Goal: Obtain resource: Download file/media

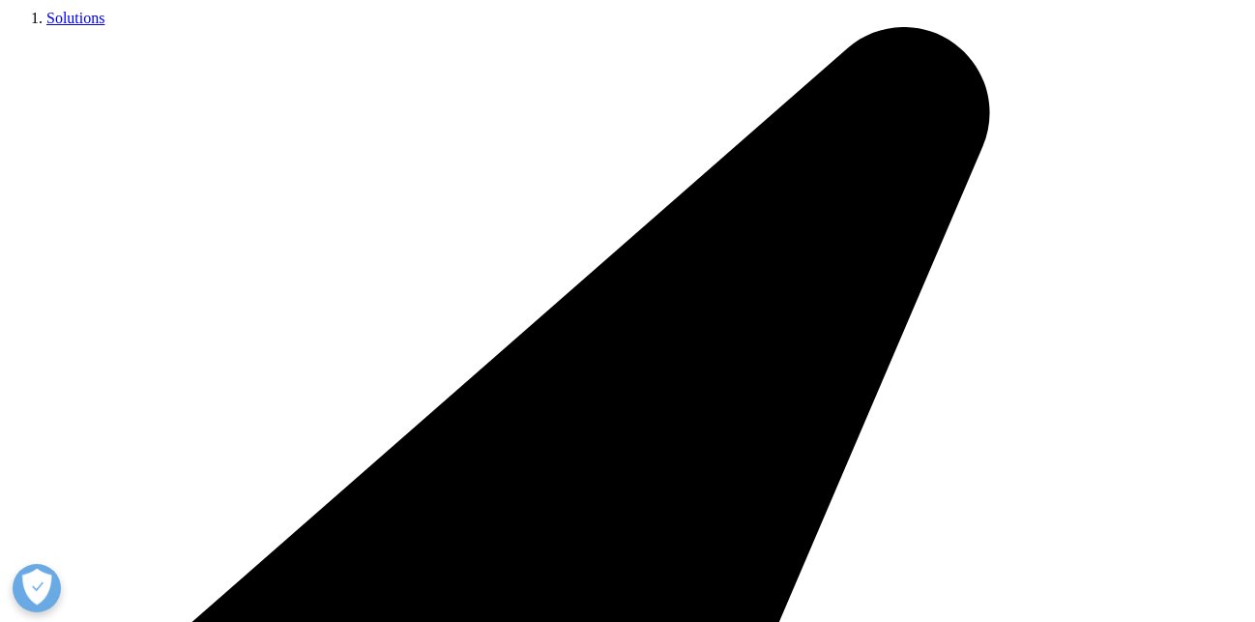
scroll to position [1068, 1141]
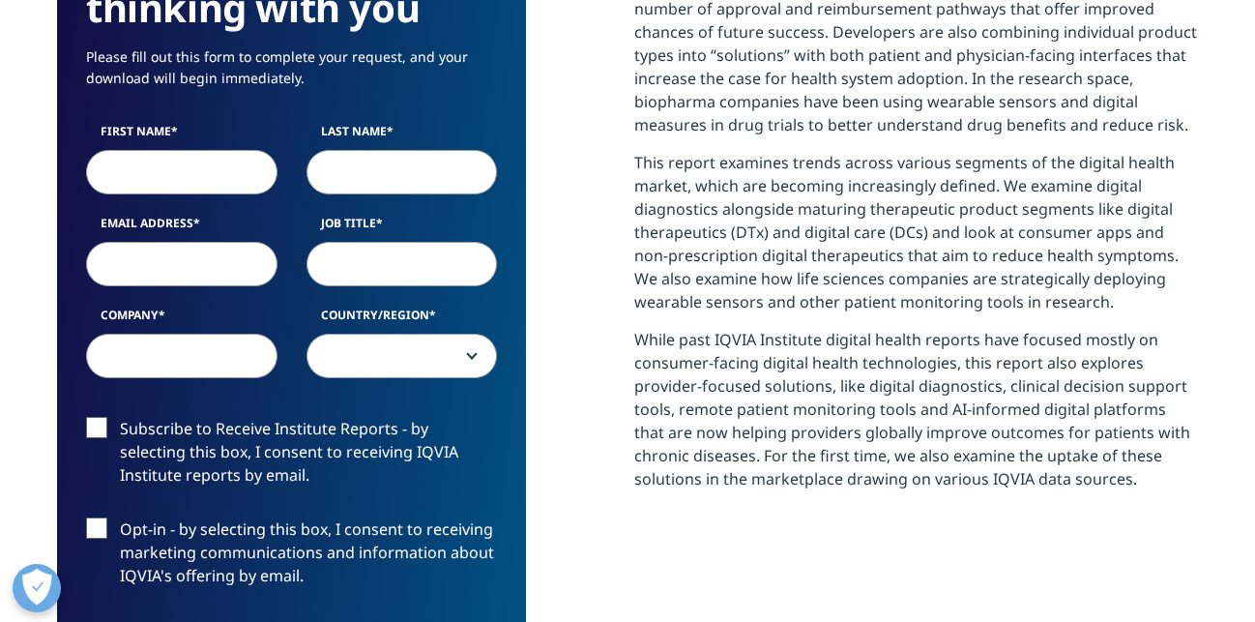
click at [166, 190] on input "First Name" at bounding box center [181, 172] width 191 height 44
click at [154, 173] on input "First Name" at bounding box center [181, 172] width 191 height 44
type input "m"
type input "[PERSON_NAME]"
click at [379, 168] on input "Last Name" at bounding box center [402, 172] width 191 height 44
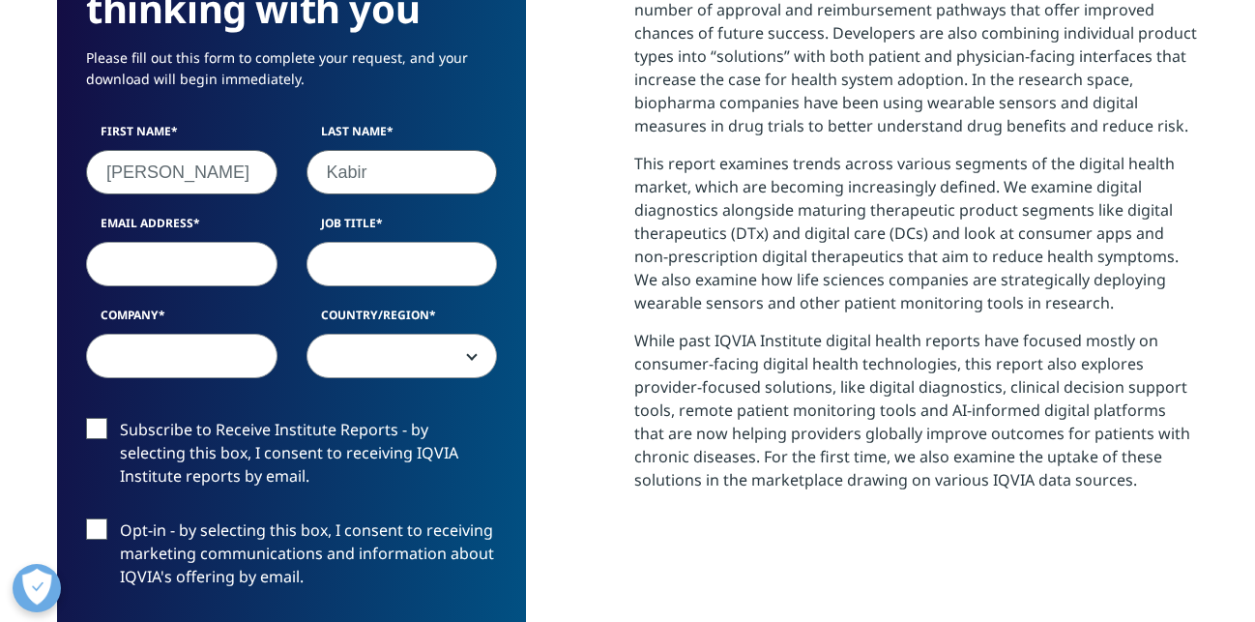
type input "Kabir"
click at [188, 260] on input "Email Address" at bounding box center [181, 264] width 191 height 44
type input "[EMAIL_ADDRESS][DOMAIN_NAME]"
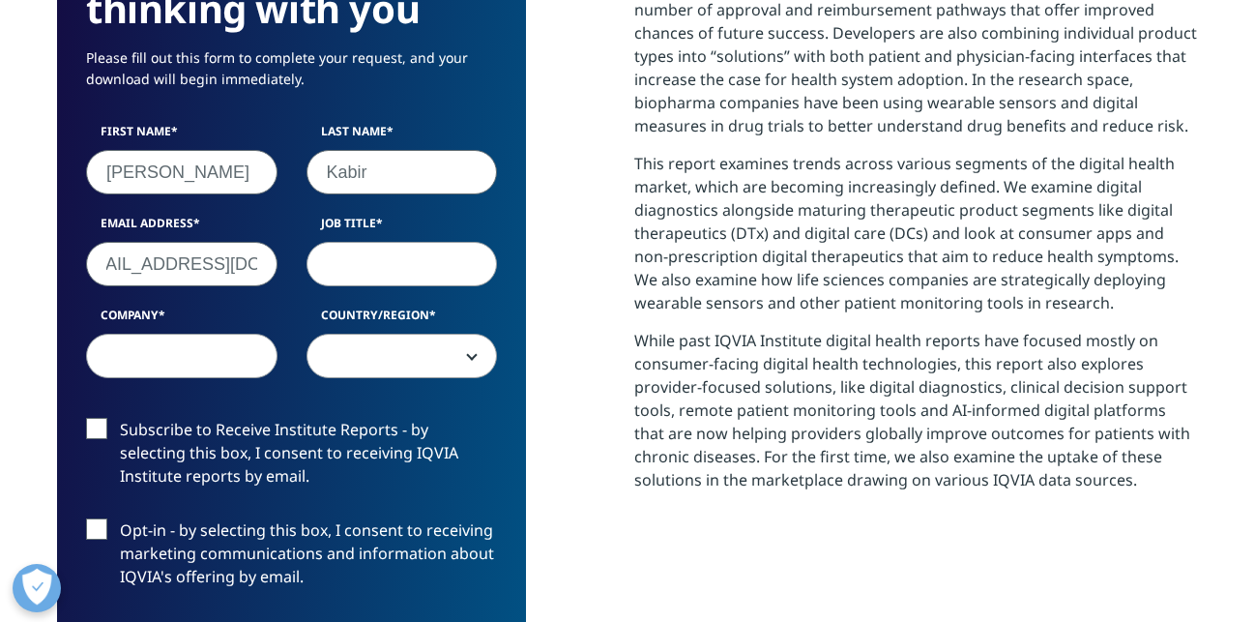
click at [332, 262] on input "Job Title" at bounding box center [402, 264] width 191 height 44
type input "r"
type input "Librarian"
click at [157, 353] on input "Company" at bounding box center [181, 356] width 191 height 44
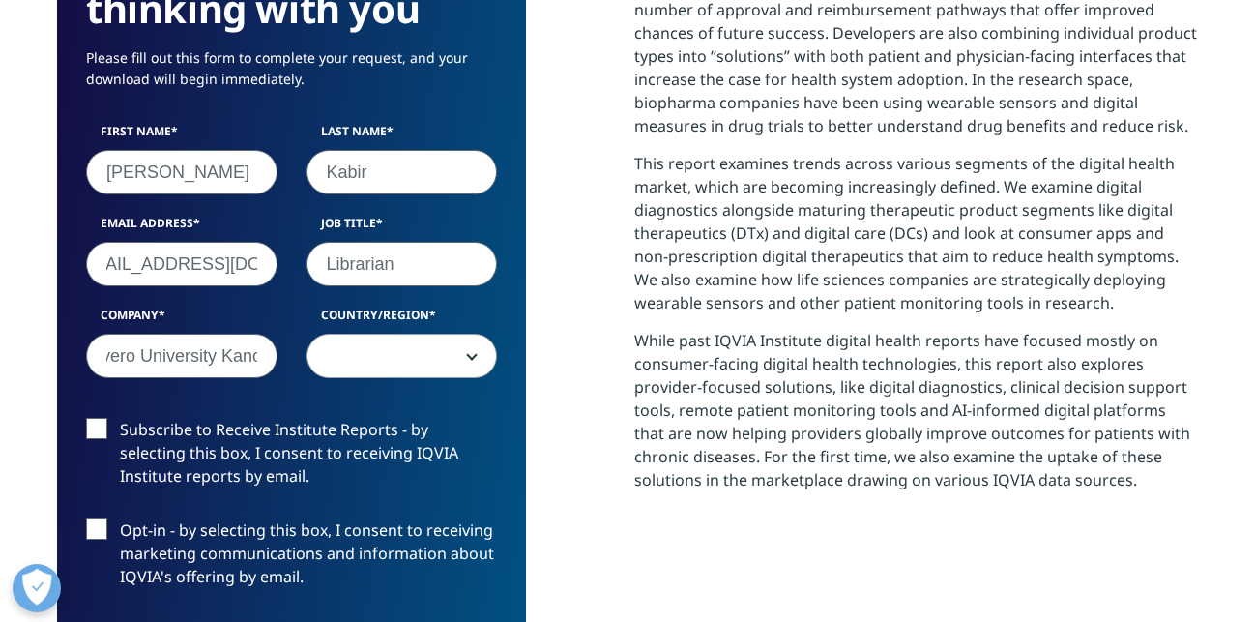
type input "Bayero University Kano"
click at [471, 361] on span at bounding box center [402, 356] width 191 height 44
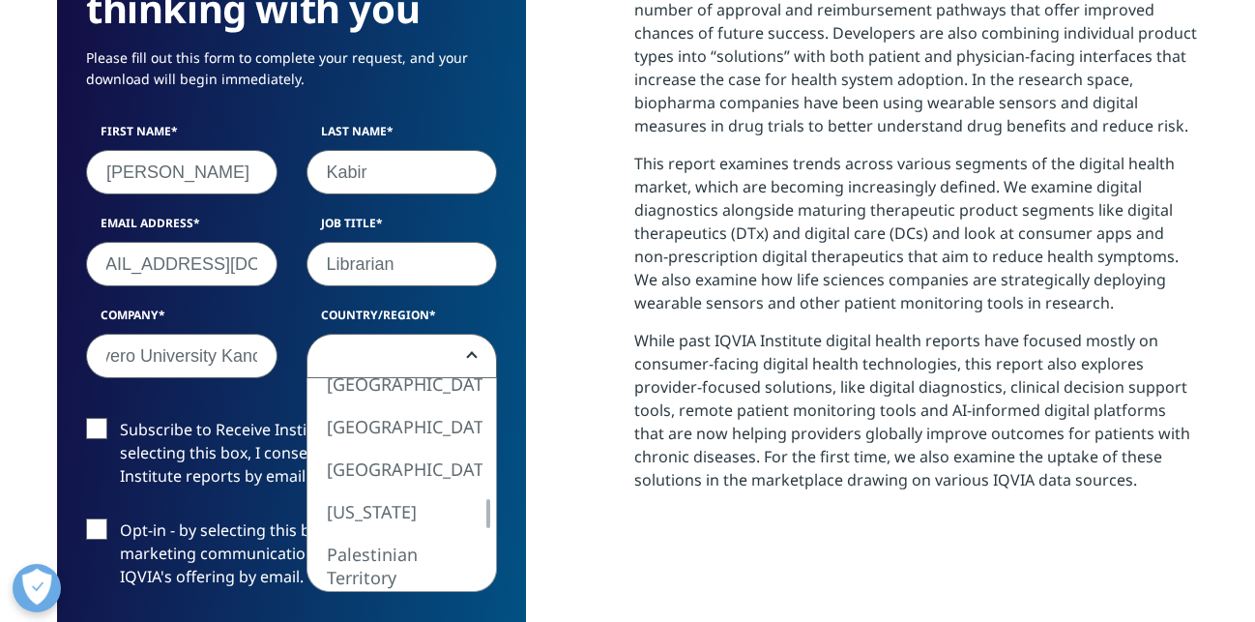
select select "[GEOGRAPHIC_DATA]"
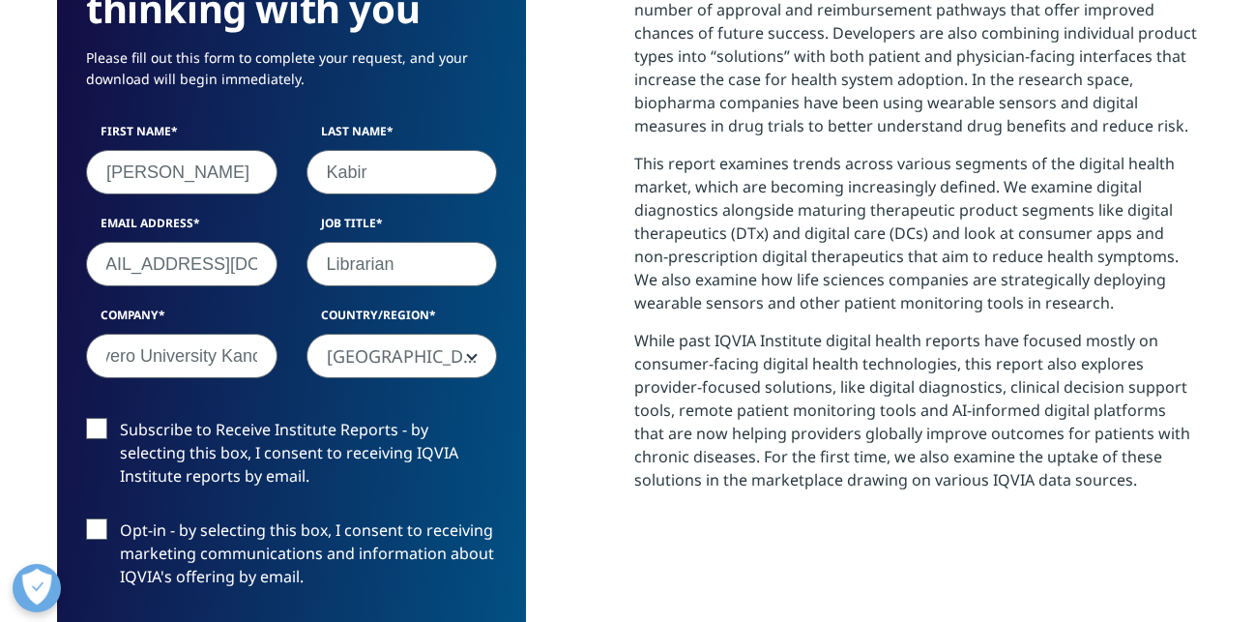
click at [99, 435] on label "Subscribe to Receive Institute Reports - by selecting this box, I consent to re…" at bounding box center [291, 458] width 411 height 80
click at [120, 418] on input "Subscribe to Receive Institute Reports - by selecting this box, I consent to re…" at bounding box center [120, 418] width 0 height 0
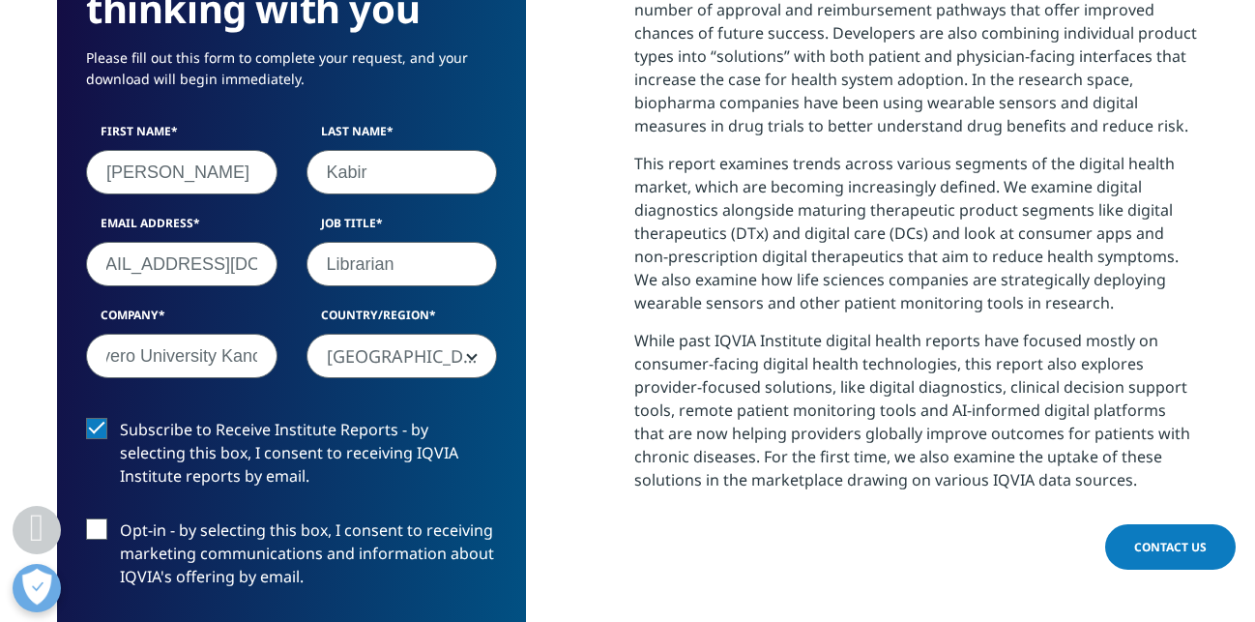
scroll to position [1134, 0]
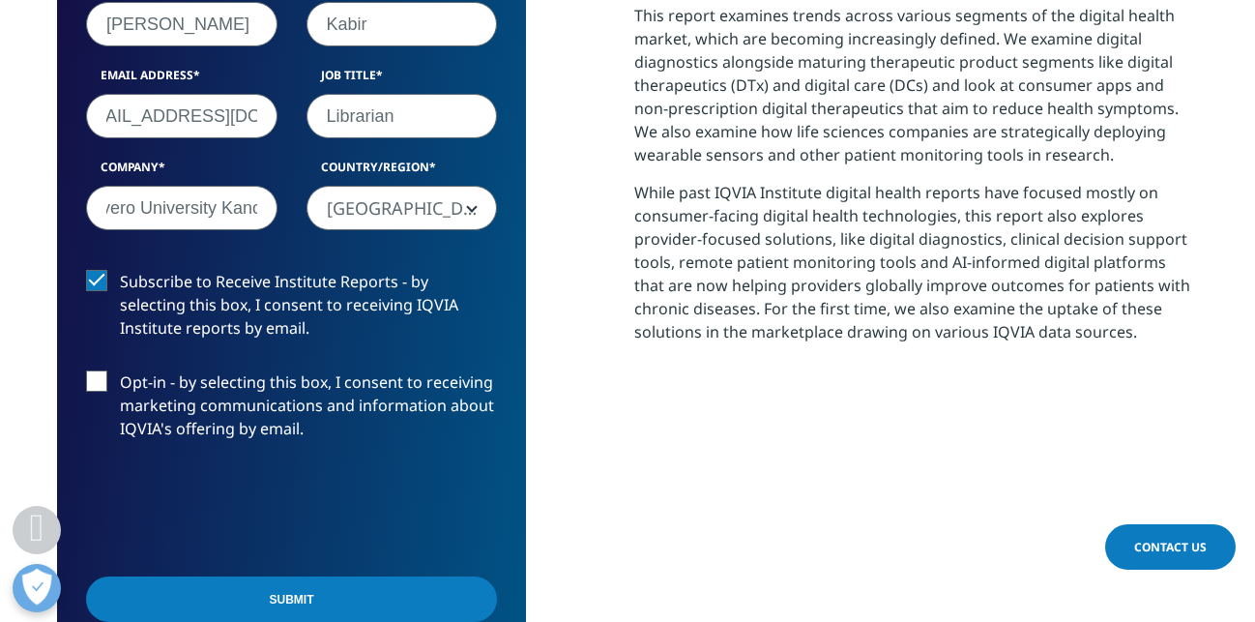
click at [365, 593] on input "Submit" at bounding box center [291, 598] width 411 height 45
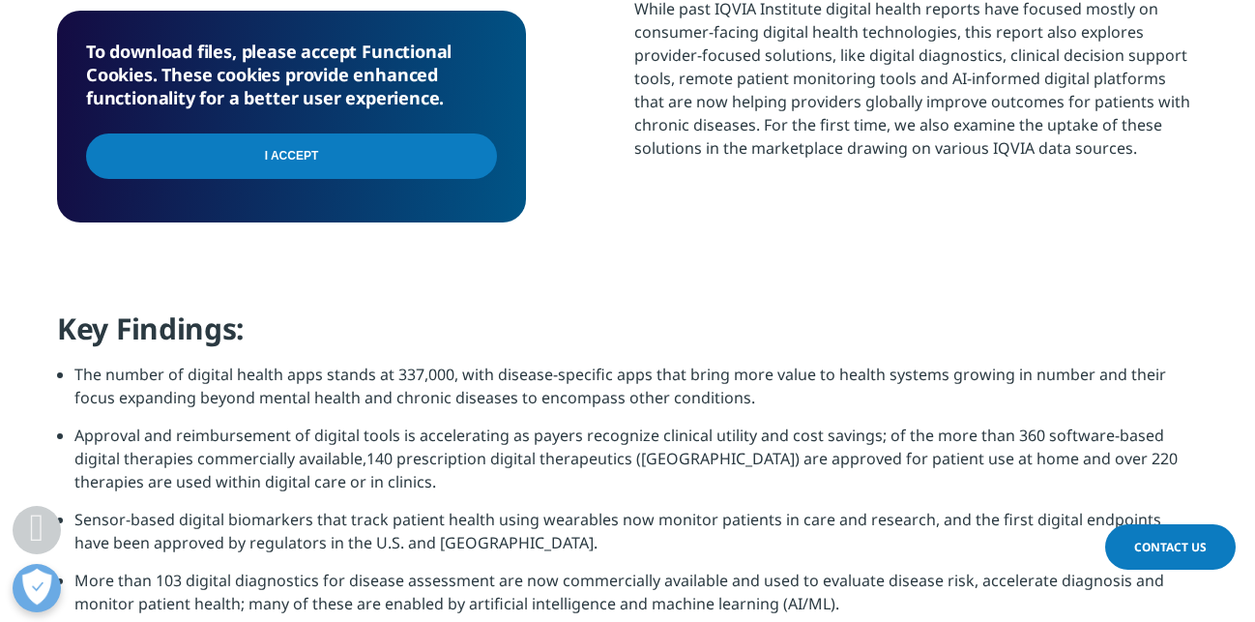
scroll to position [212, 469]
click at [331, 140] on input "I Accept" at bounding box center [291, 155] width 411 height 45
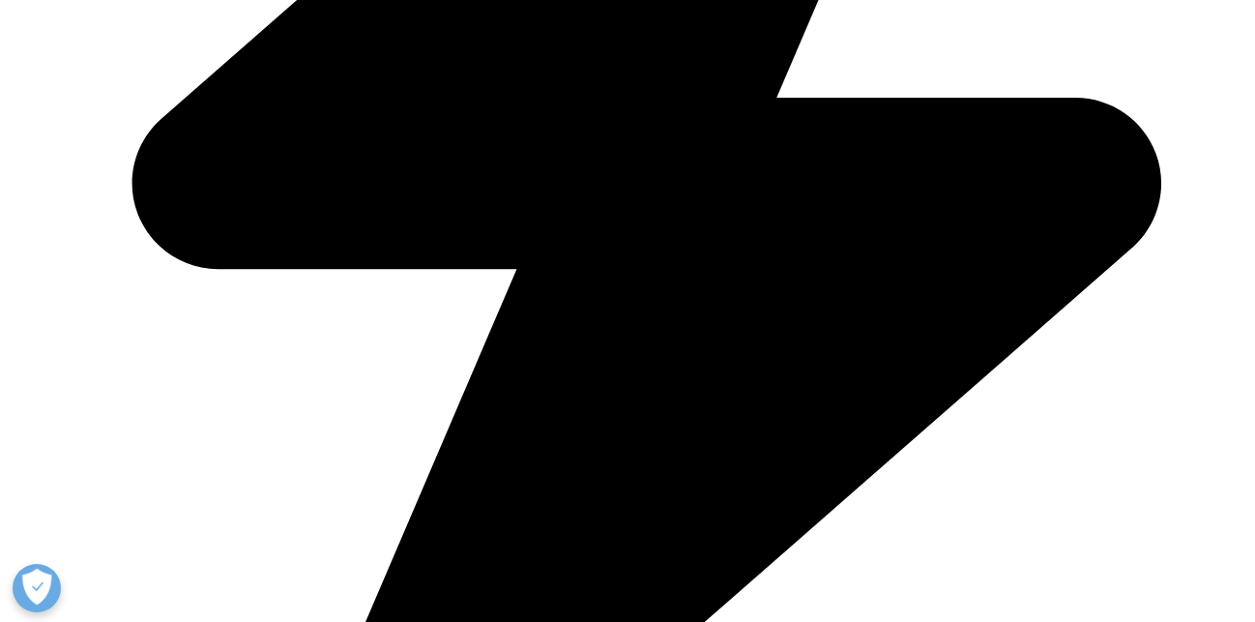
scroll to position [1068, 1141]
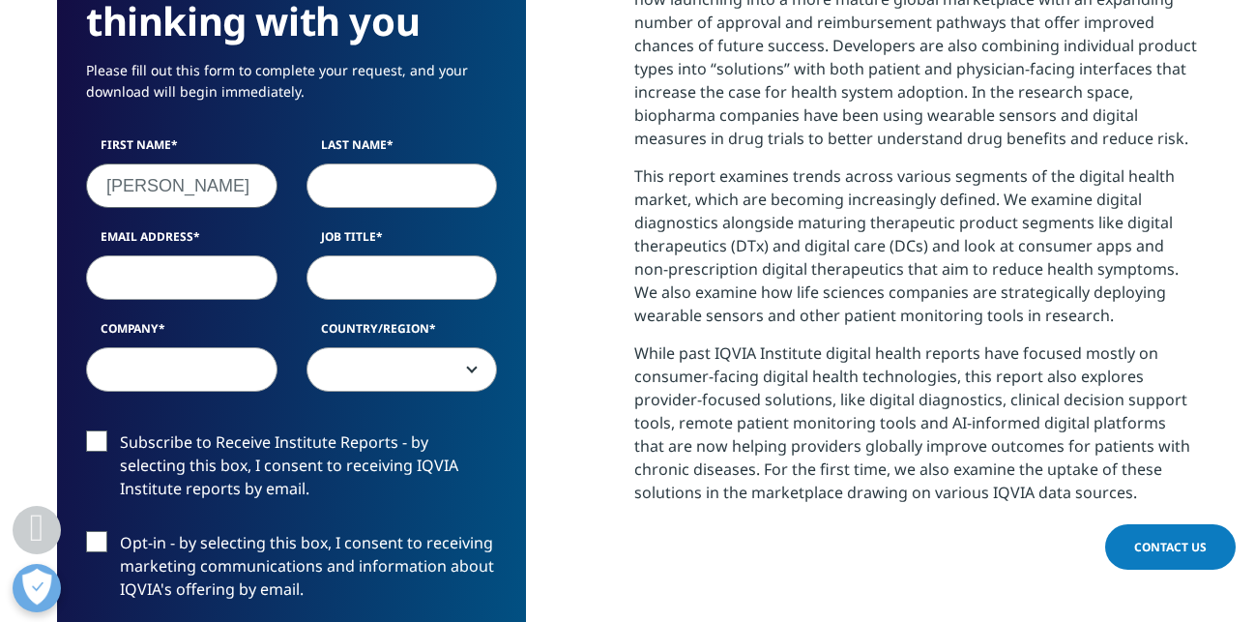
type input "[PERSON_NAME]"
type input "Kabir"
click at [177, 279] on input "Email Address" at bounding box center [181, 277] width 191 height 44
type input "[EMAIL_ADDRESS][DOMAIN_NAME]"
click at [350, 275] on input "Job Title" at bounding box center [402, 277] width 191 height 44
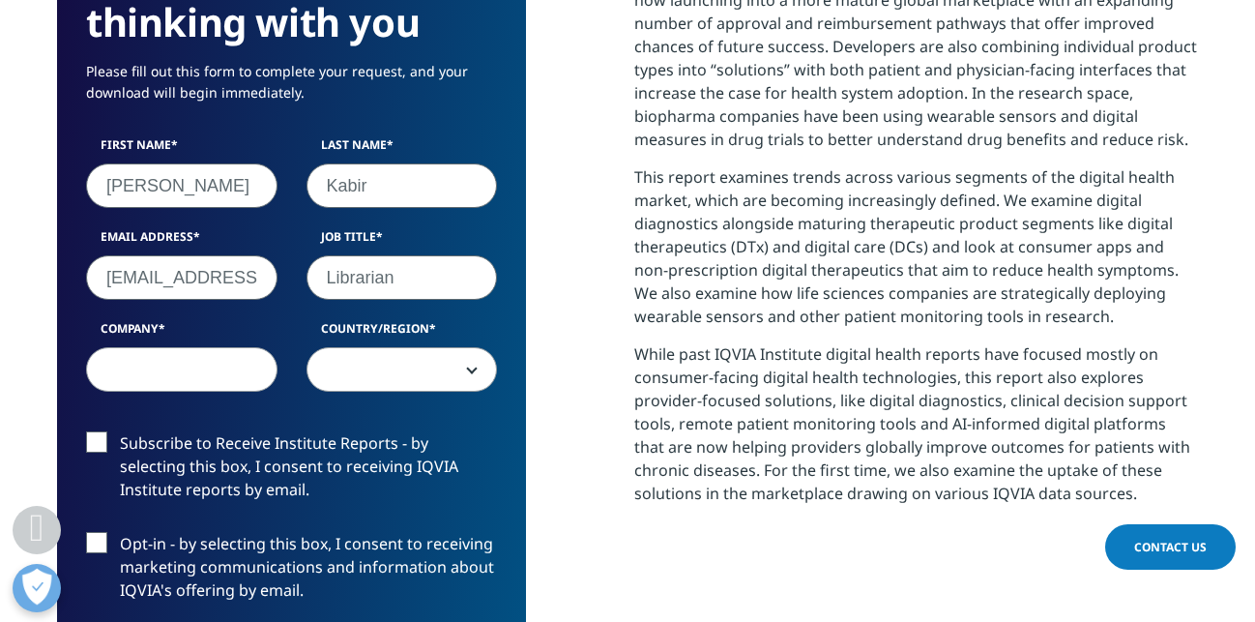
type input "Librarian"
click at [139, 381] on input "Company" at bounding box center [181, 369] width 191 height 44
type input "Bayero University Kano"
click at [335, 378] on span at bounding box center [402, 370] width 190 height 44
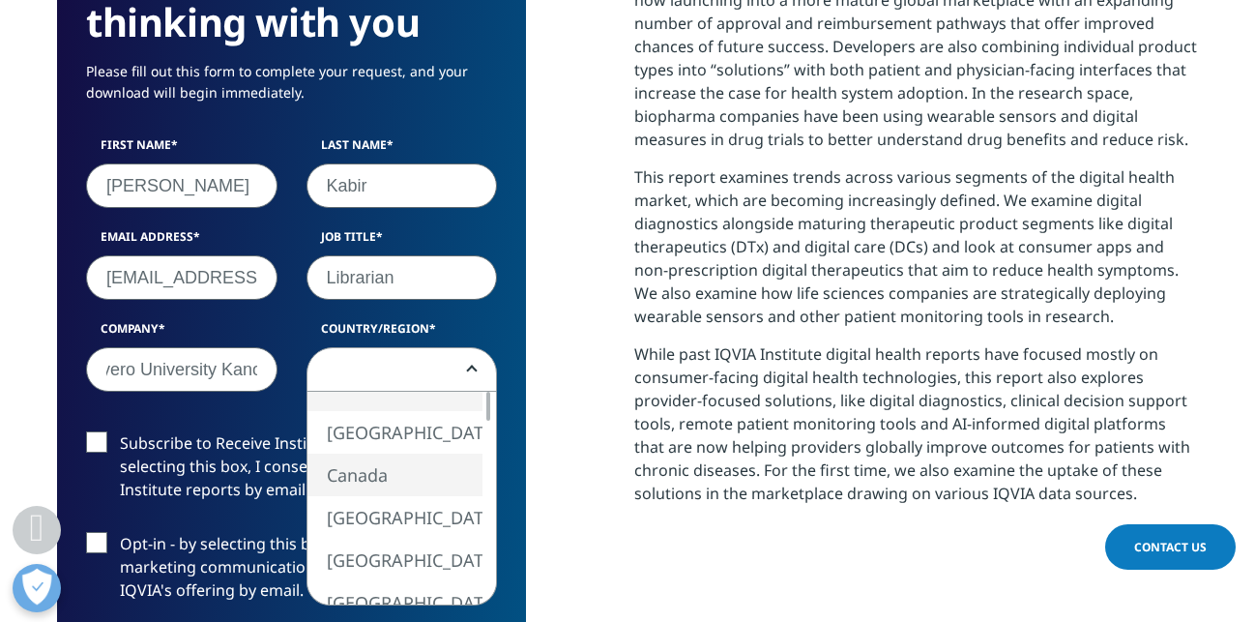
click at [490, 550] on div at bounding box center [488, 498] width 15 height 213
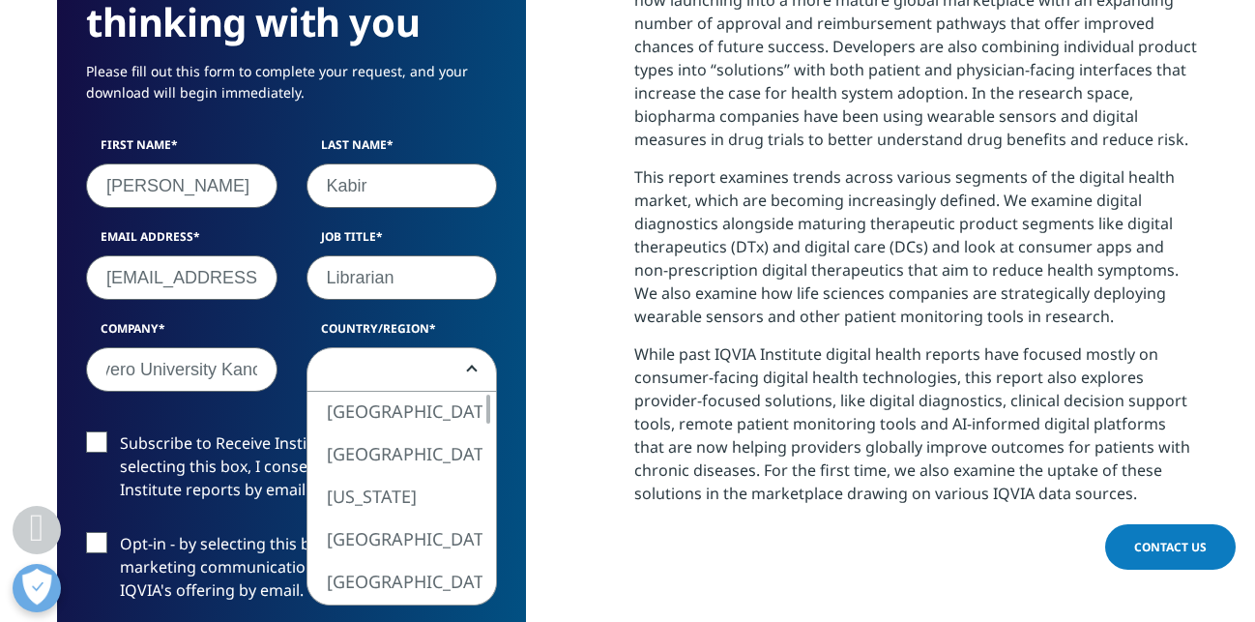
click at [491, 461] on div at bounding box center [488, 498] width 15 height 213
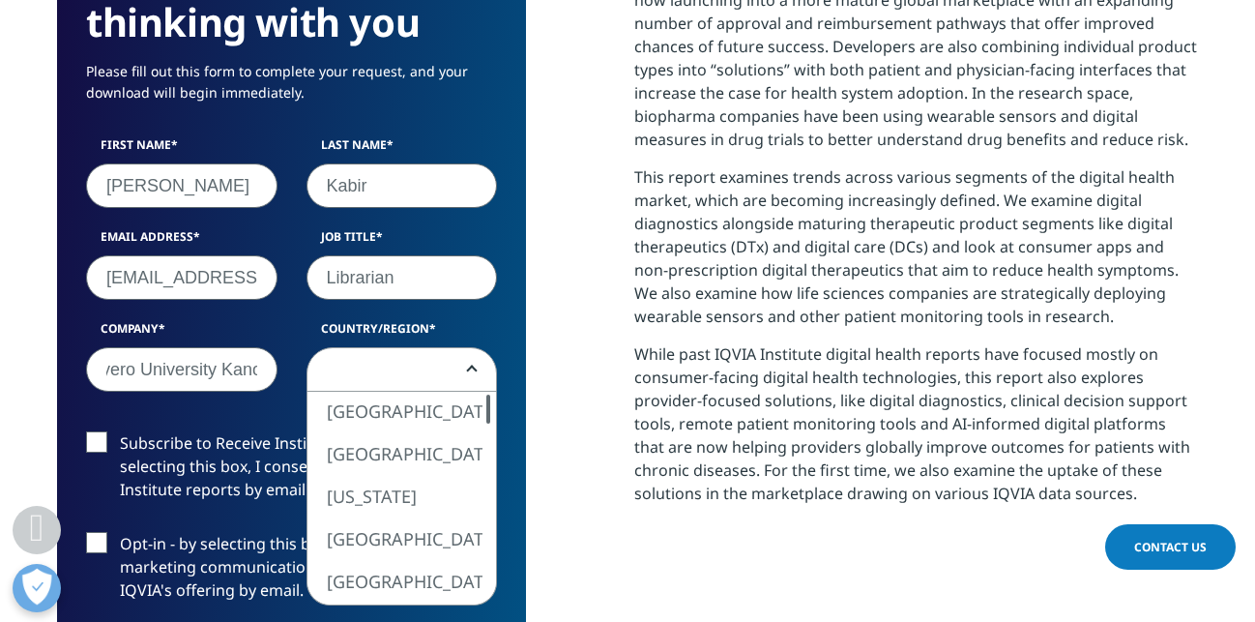
click at [491, 461] on div at bounding box center [488, 498] width 15 height 213
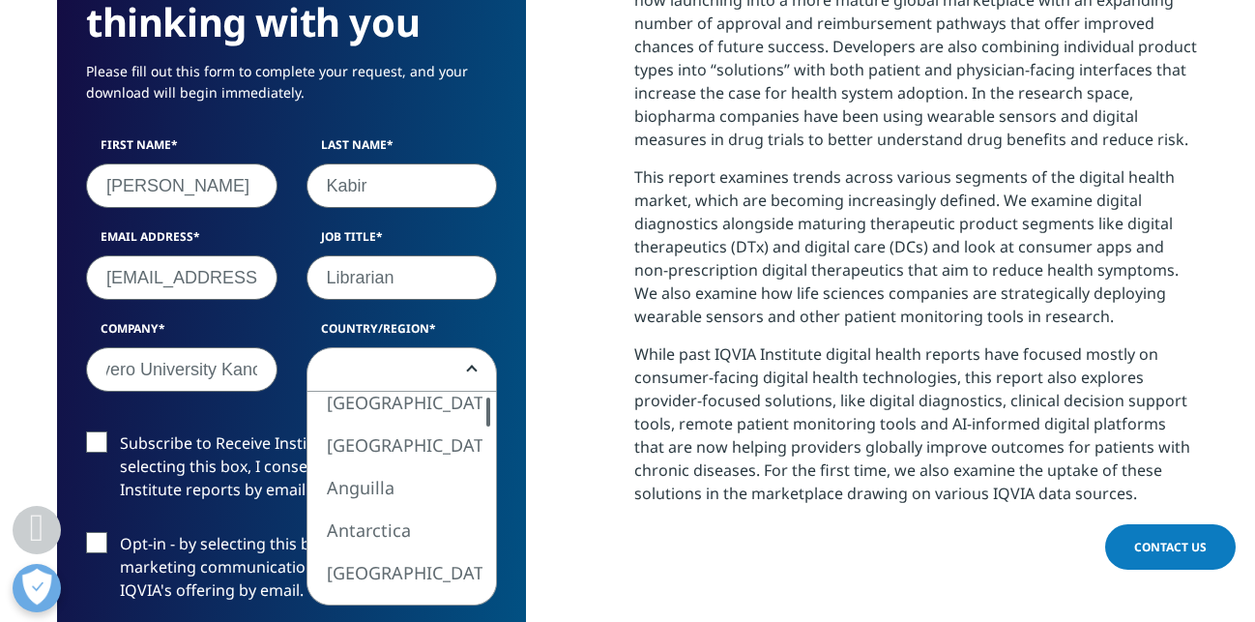
click at [488, 461] on div at bounding box center [488, 498] width 15 height 213
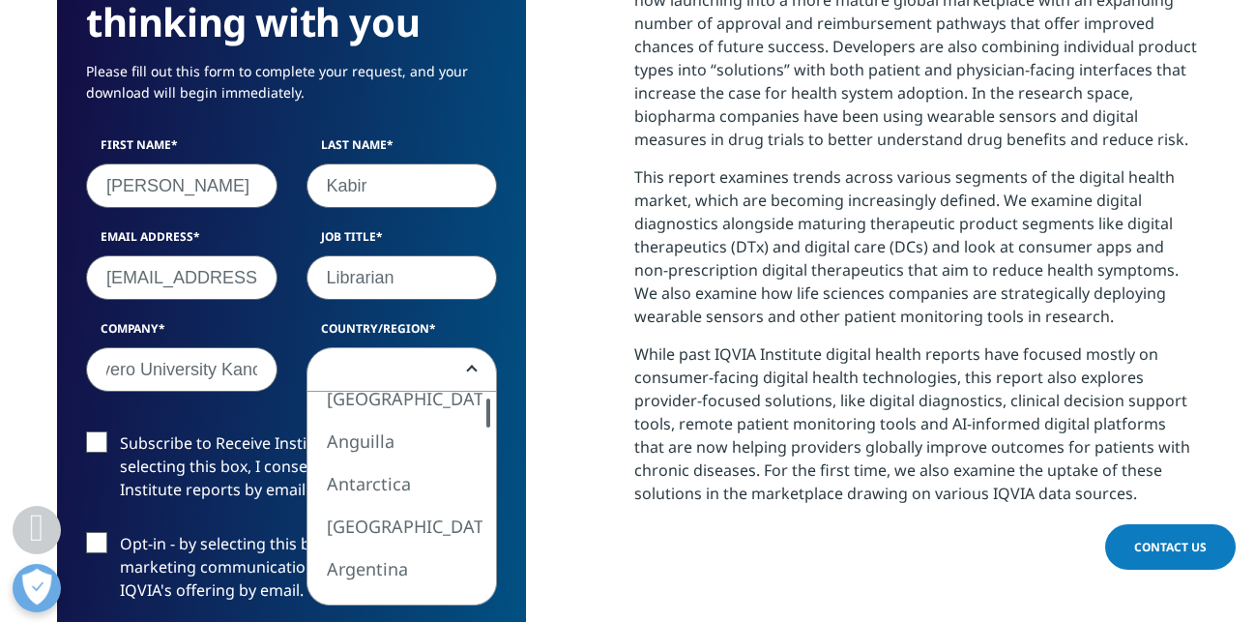
click at [488, 461] on div at bounding box center [488, 498] width 15 height 213
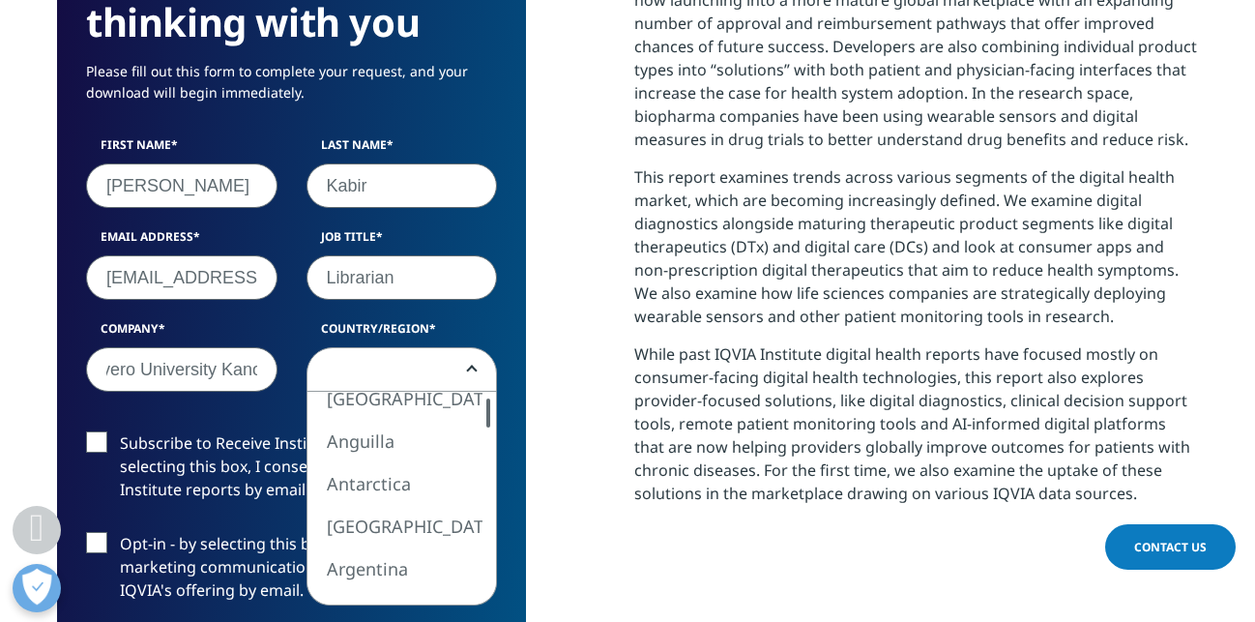
click at [488, 461] on div at bounding box center [488, 498] width 15 height 213
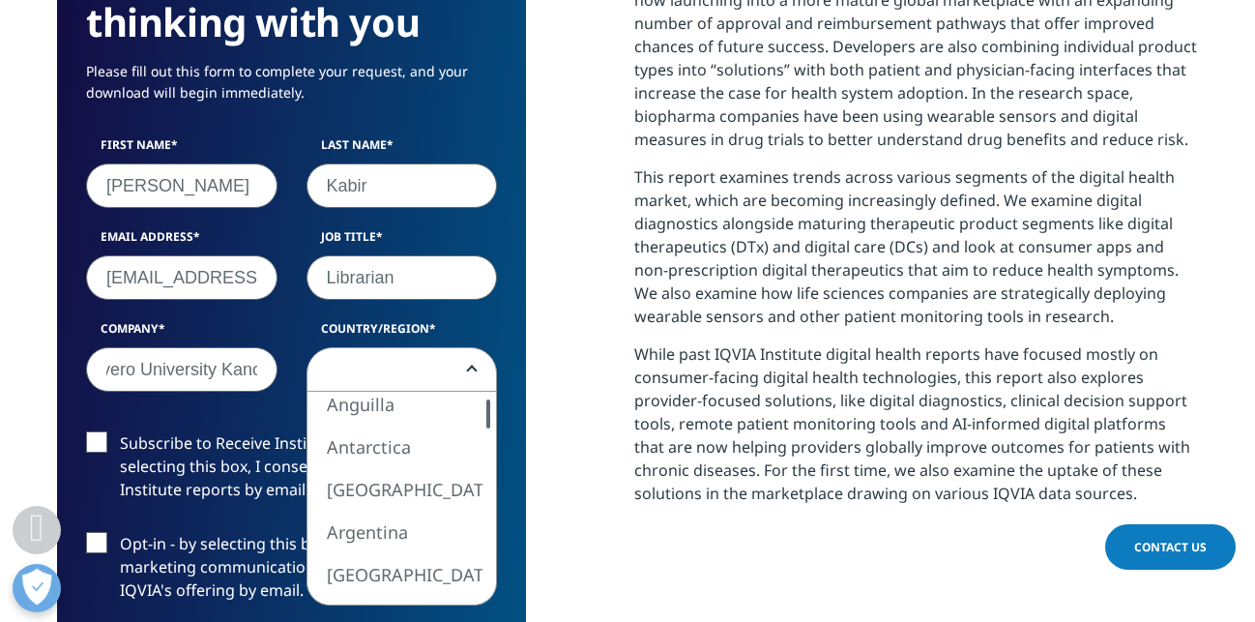
click at [488, 462] on div at bounding box center [488, 498] width 15 height 213
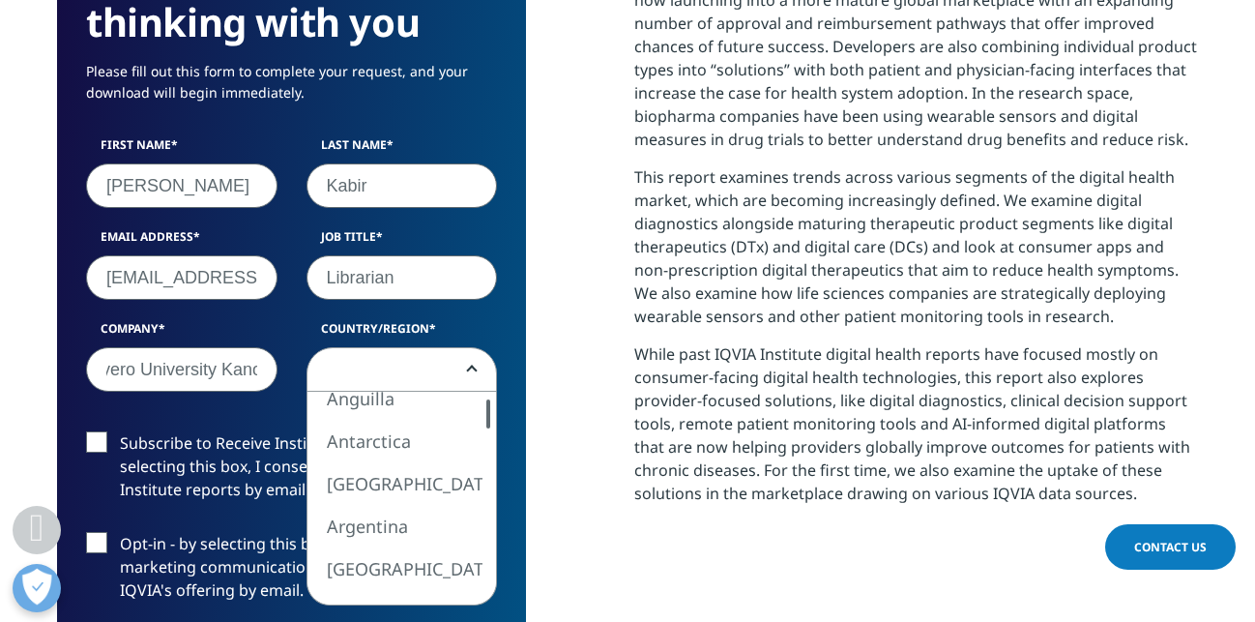
click at [488, 462] on div at bounding box center [488, 498] width 15 height 213
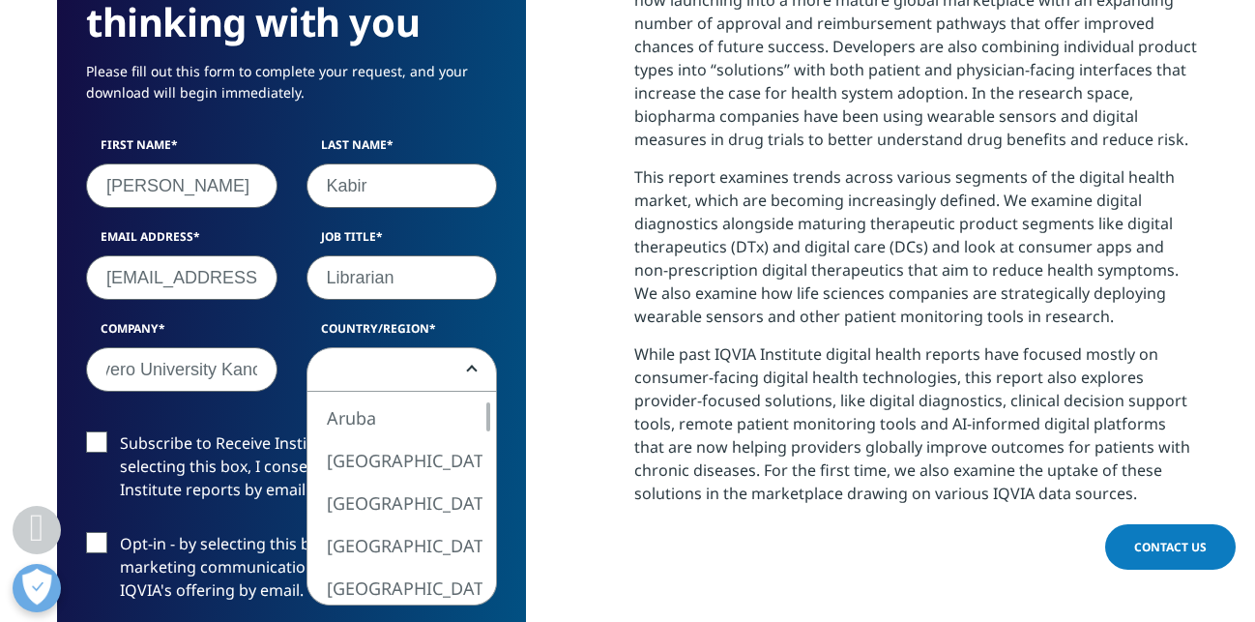
drag, startPoint x: 488, startPoint y: 462, endPoint x: 487, endPoint y: 482, distance: 19.4
click at [487, 482] on div at bounding box center [488, 498] width 15 height 213
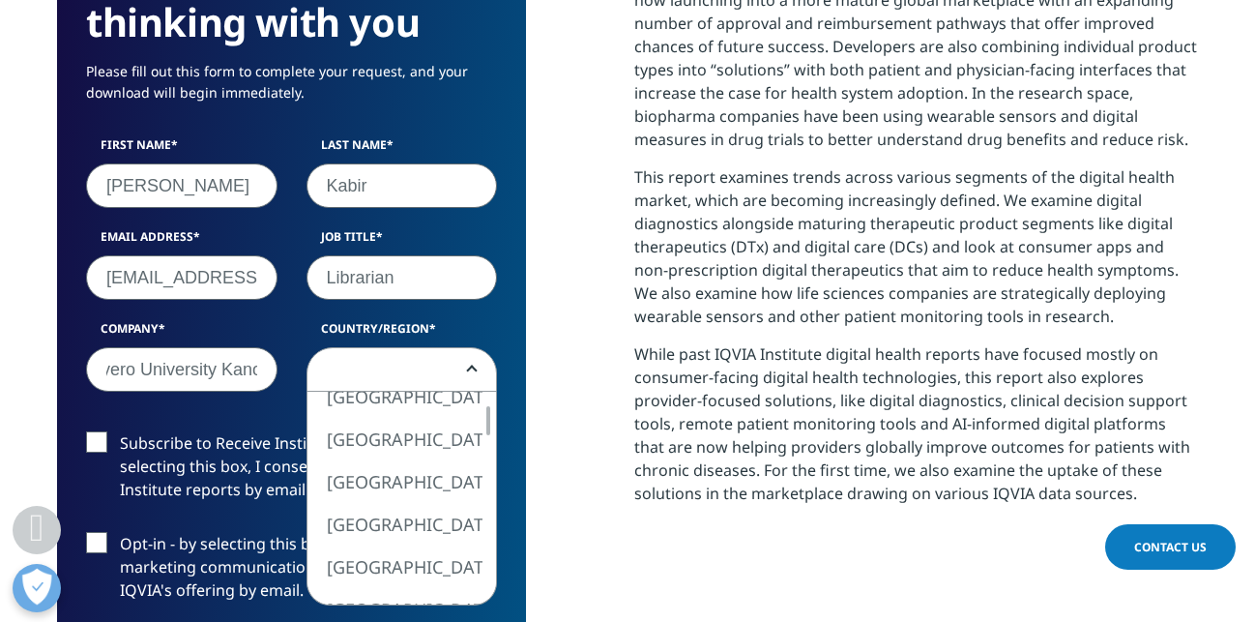
click at [488, 527] on div at bounding box center [488, 498] width 15 height 213
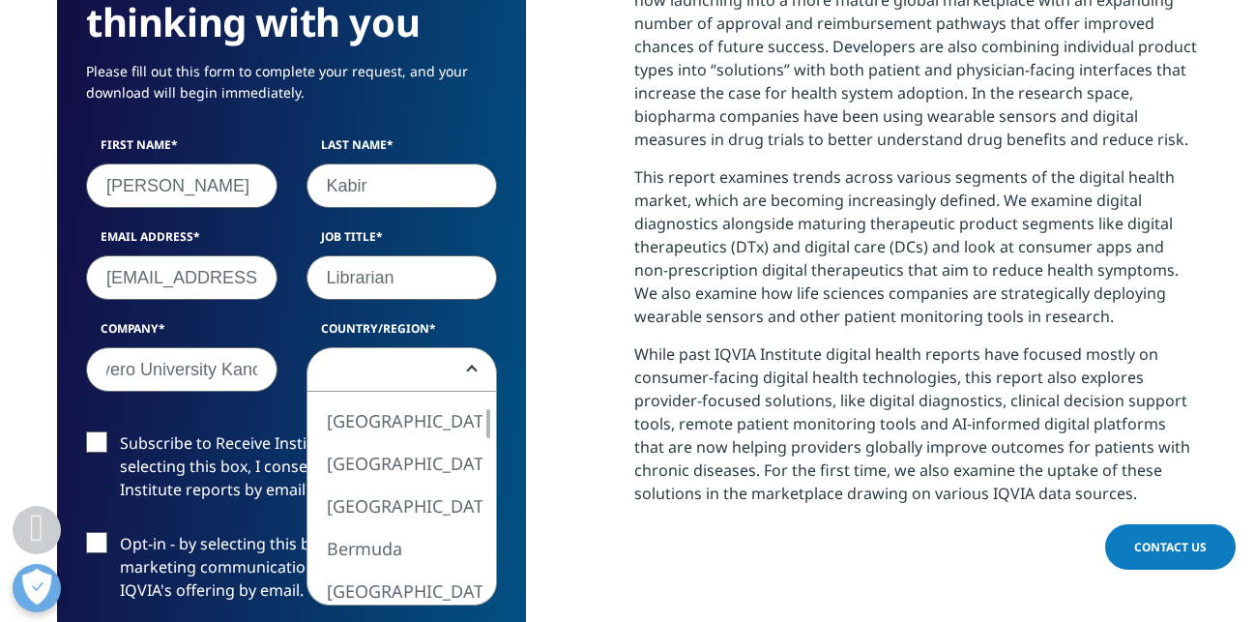
click at [491, 525] on div at bounding box center [488, 498] width 15 height 213
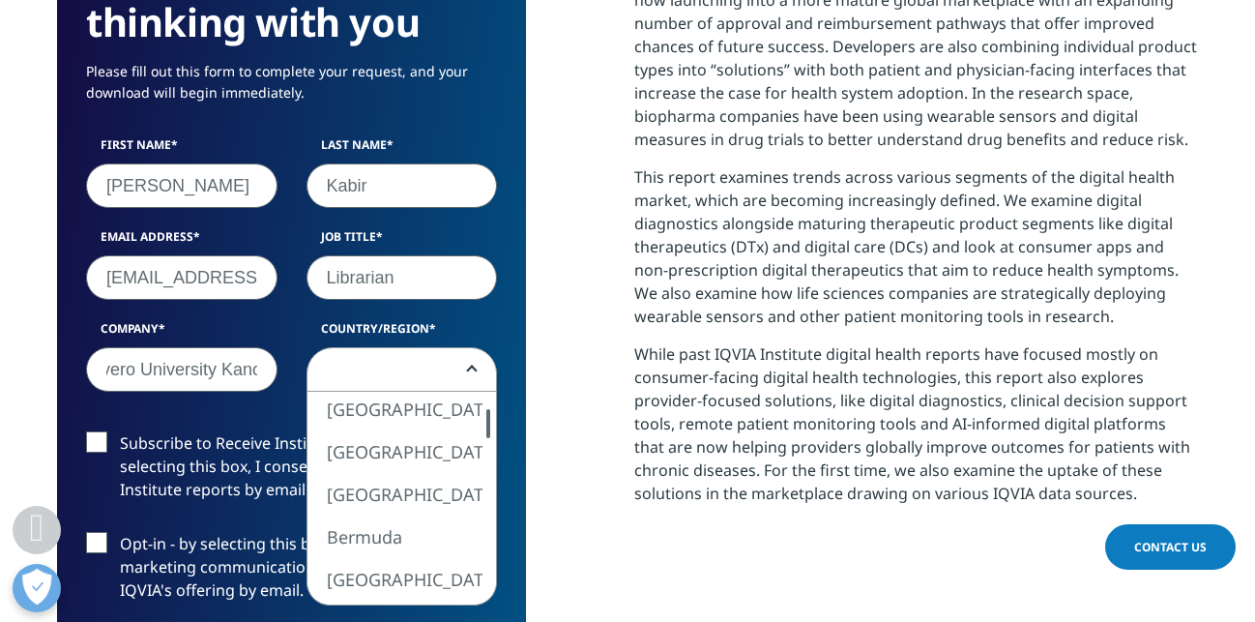
click at [491, 525] on div at bounding box center [488, 498] width 15 height 213
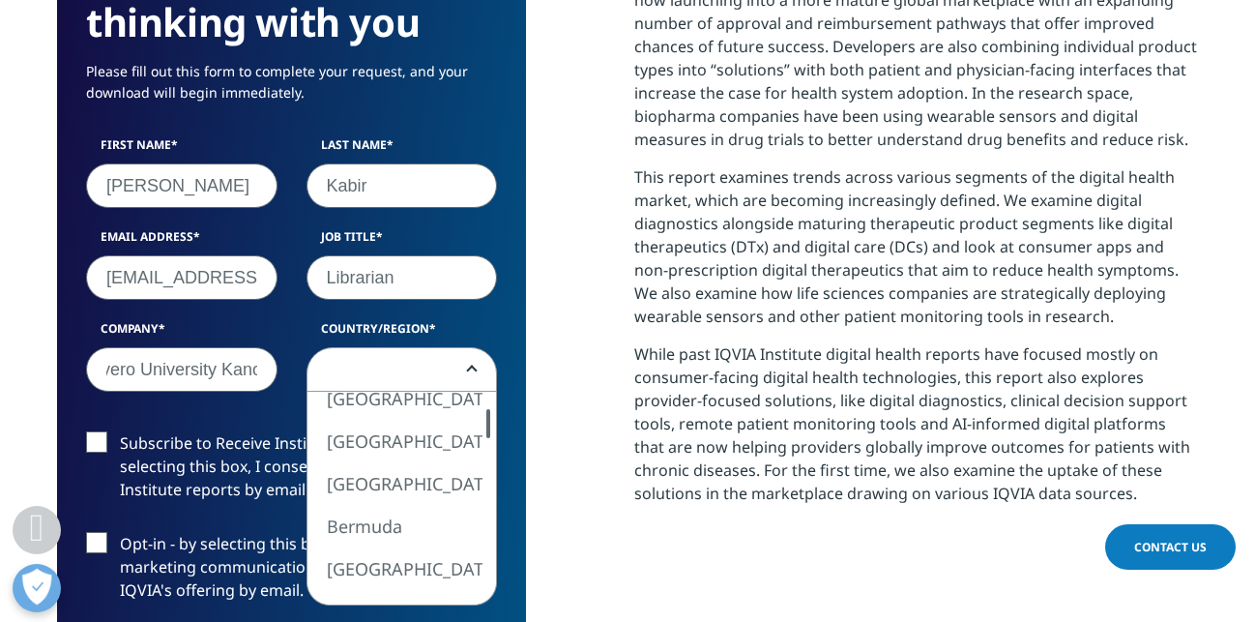
click at [491, 525] on div at bounding box center [488, 498] width 15 height 213
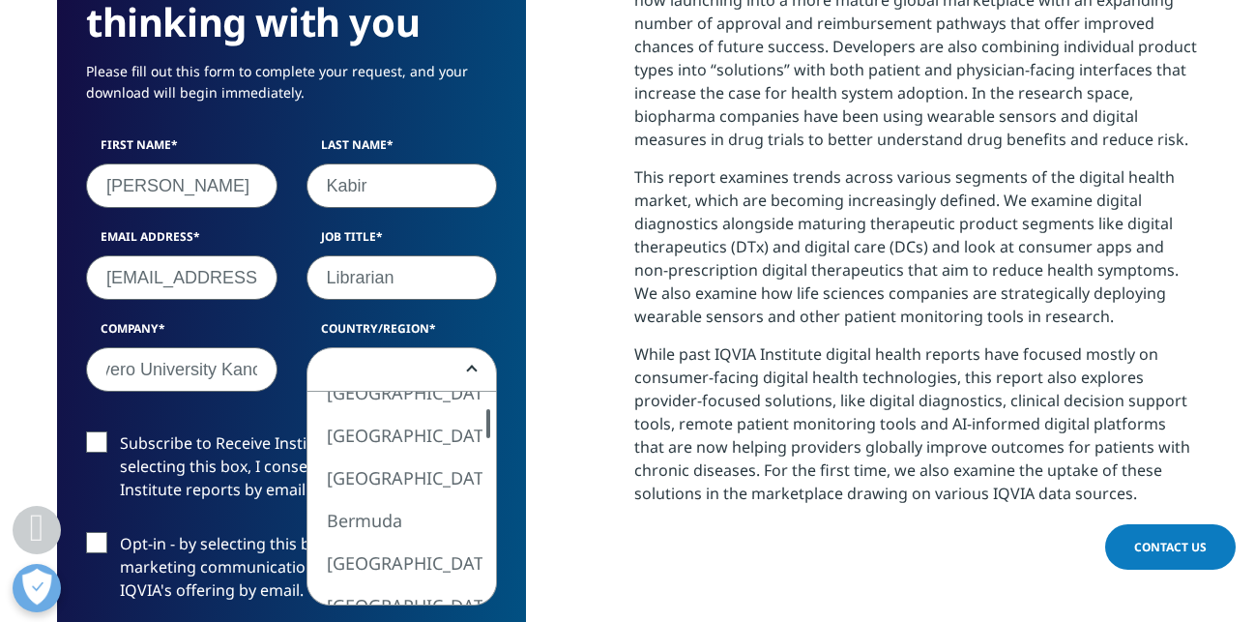
click at [491, 525] on div at bounding box center [488, 498] width 15 height 213
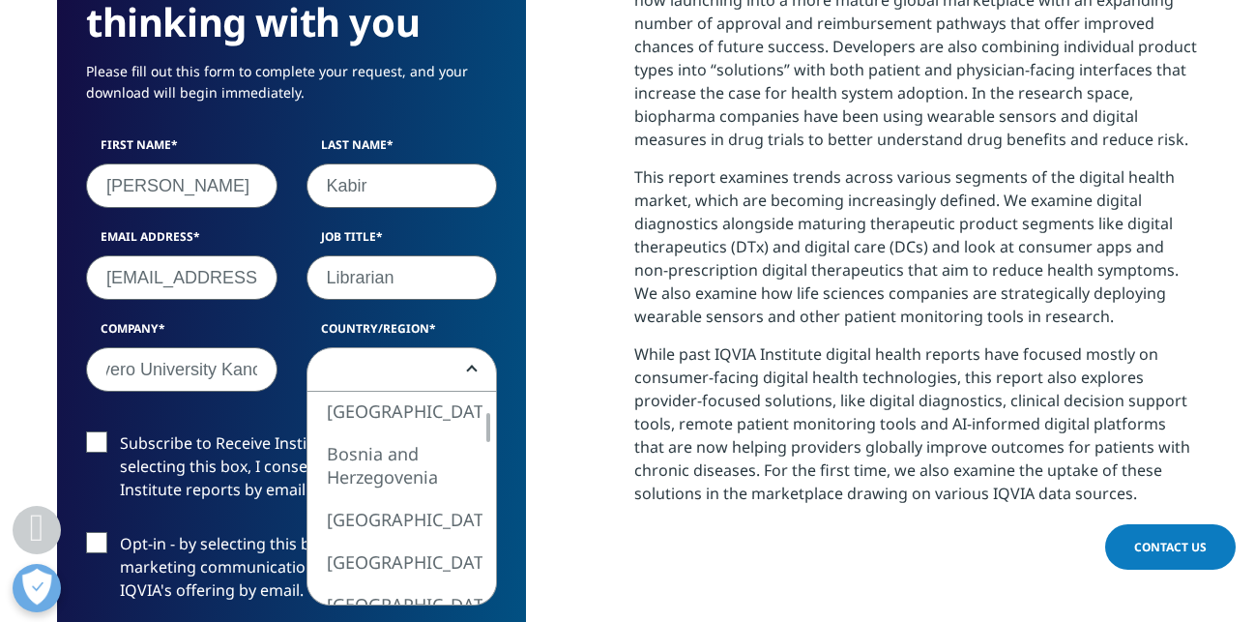
click at [491, 525] on div at bounding box center [488, 498] width 15 height 213
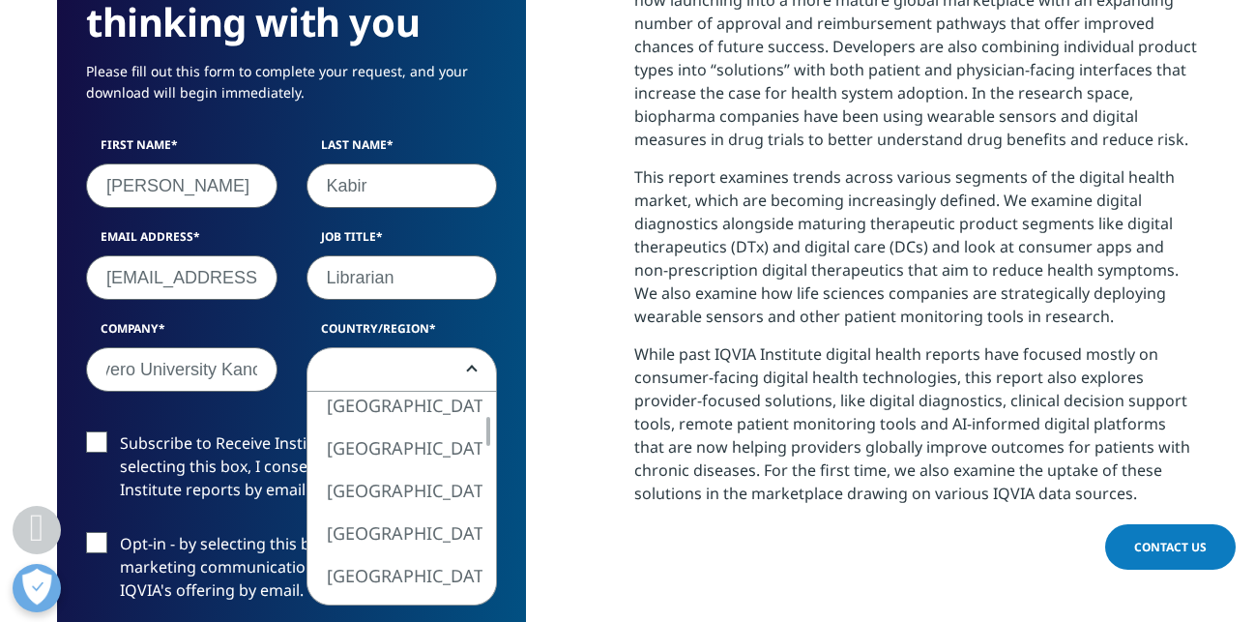
click at [490, 525] on div at bounding box center [488, 498] width 15 height 213
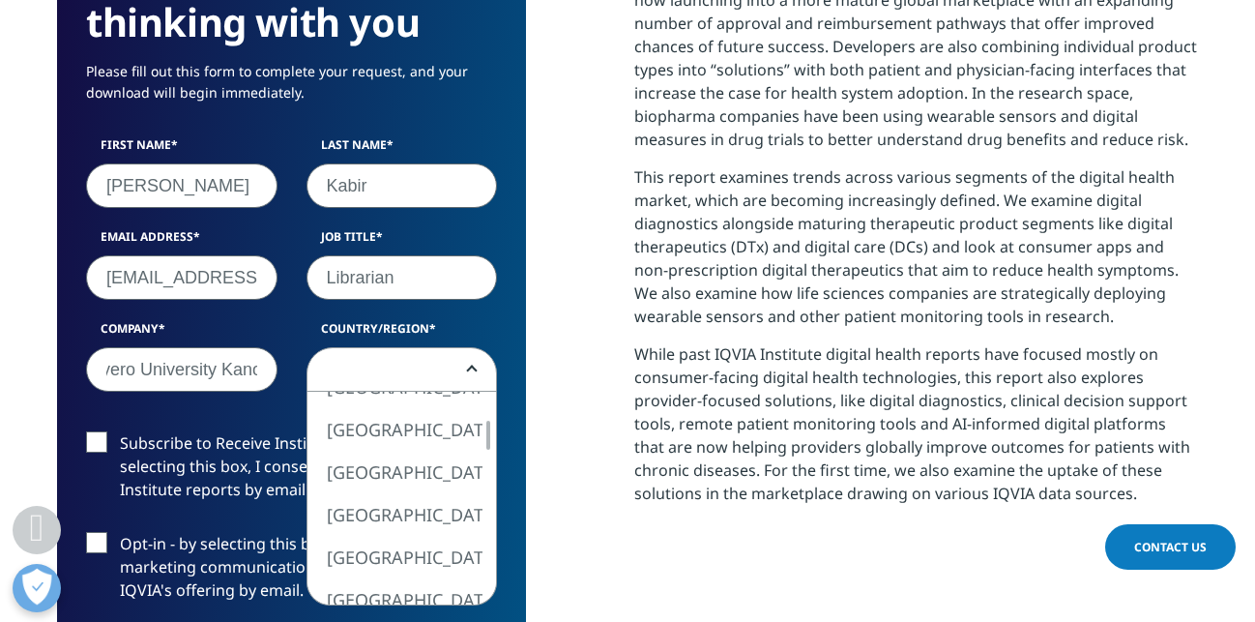
click at [490, 527] on div at bounding box center [488, 498] width 15 height 213
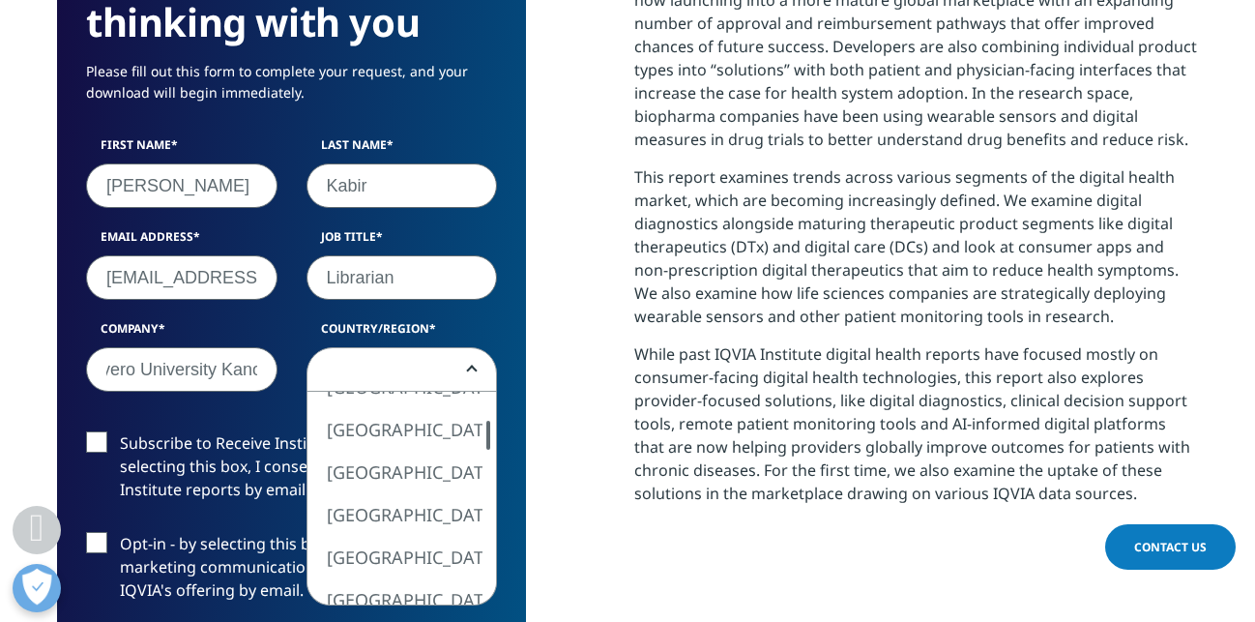
click at [490, 527] on div at bounding box center [488, 498] width 15 height 213
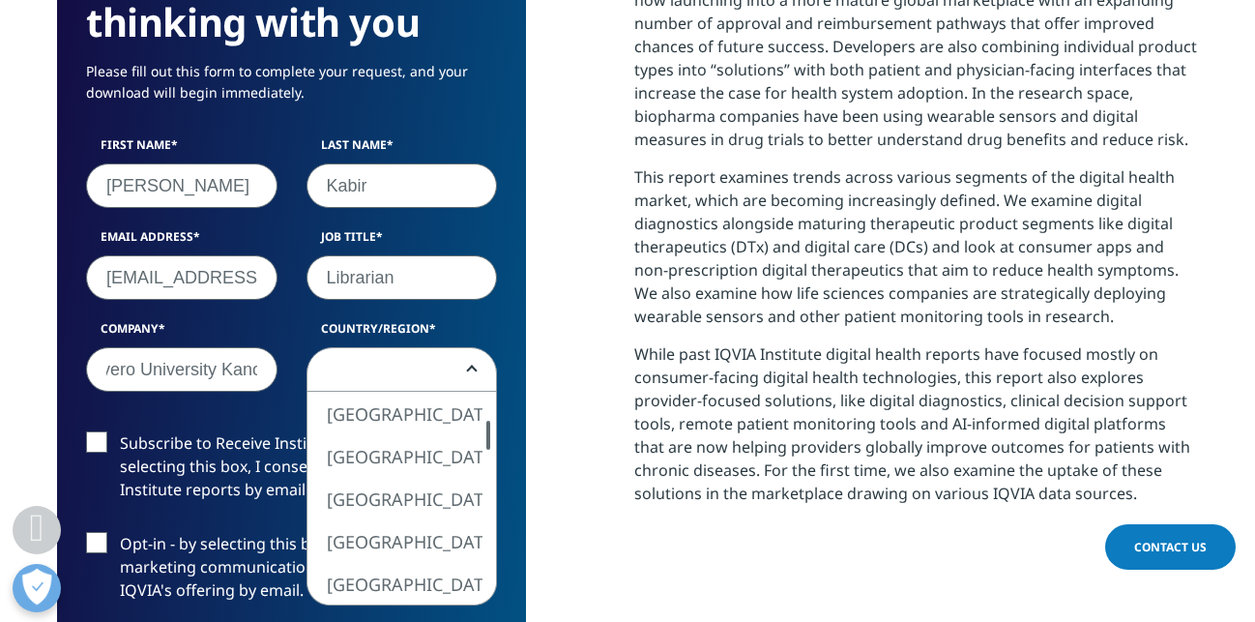
click at [490, 527] on div at bounding box center [488, 498] width 15 height 213
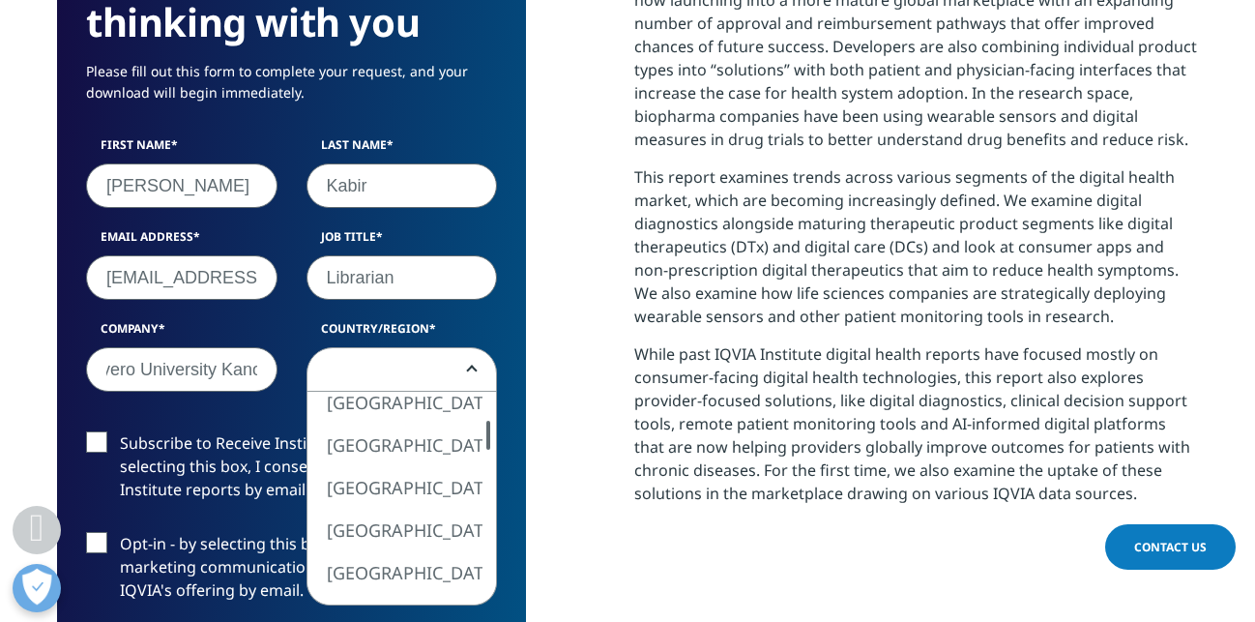
click at [490, 527] on div at bounding box center [488, 498] width 15 height 213
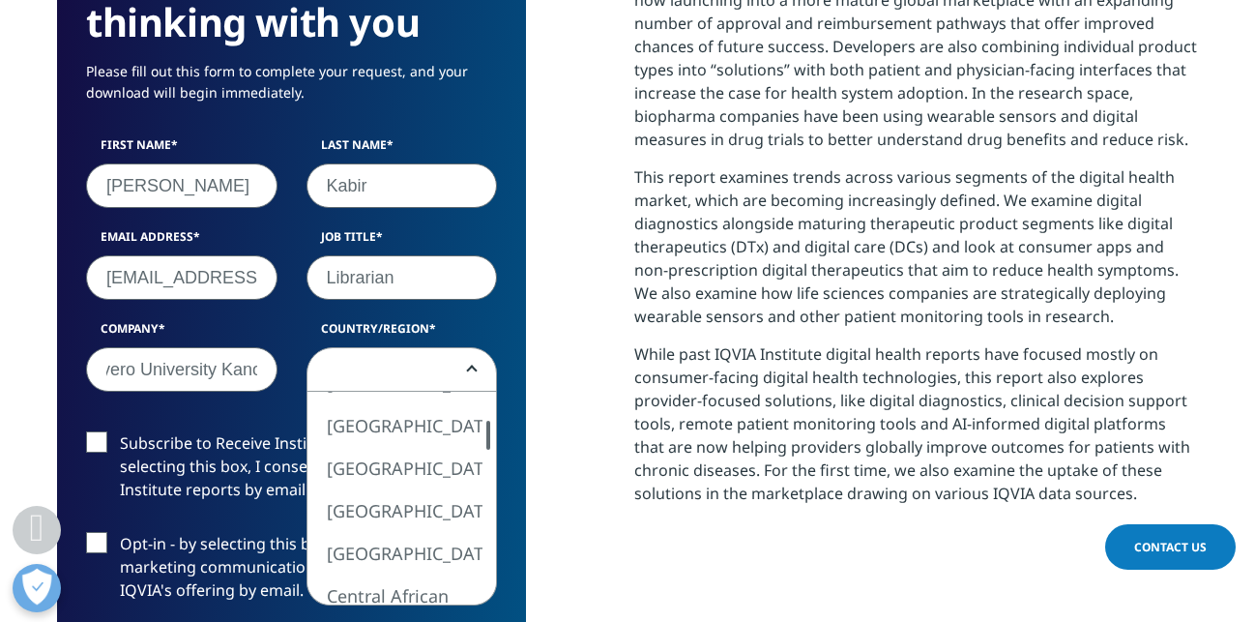
click at [490, 527] on div at bounding box center [488, 498] width 15 height 213
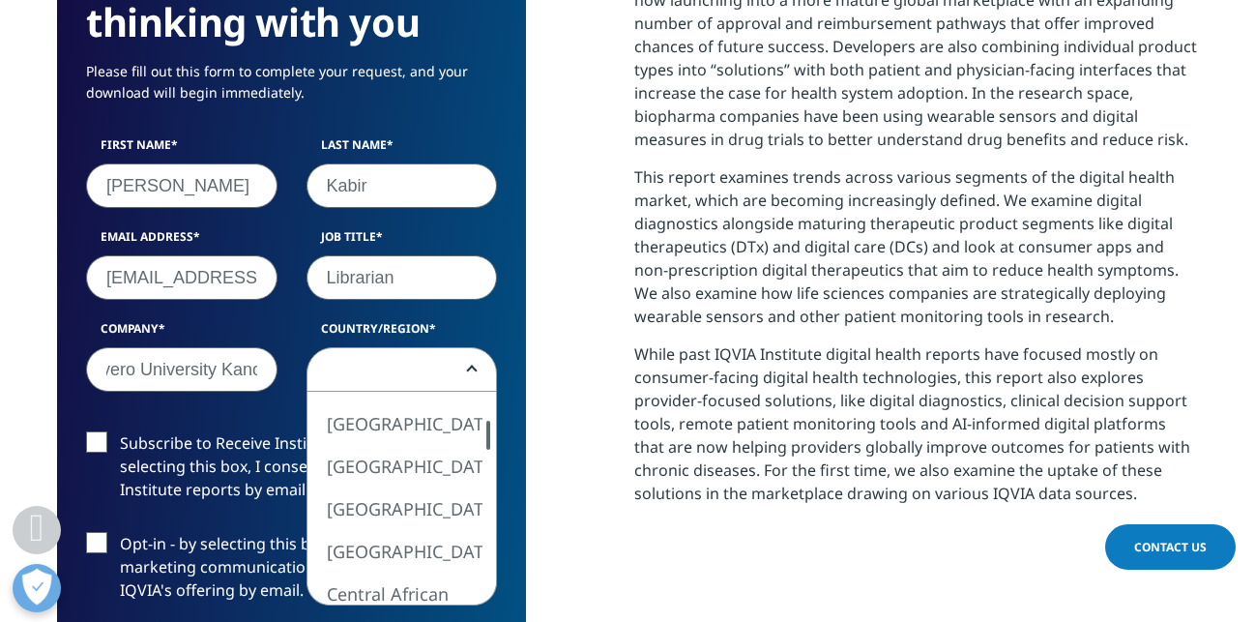
click at [490, 527] on div at bounding box center [488, 498] width 15 height 213
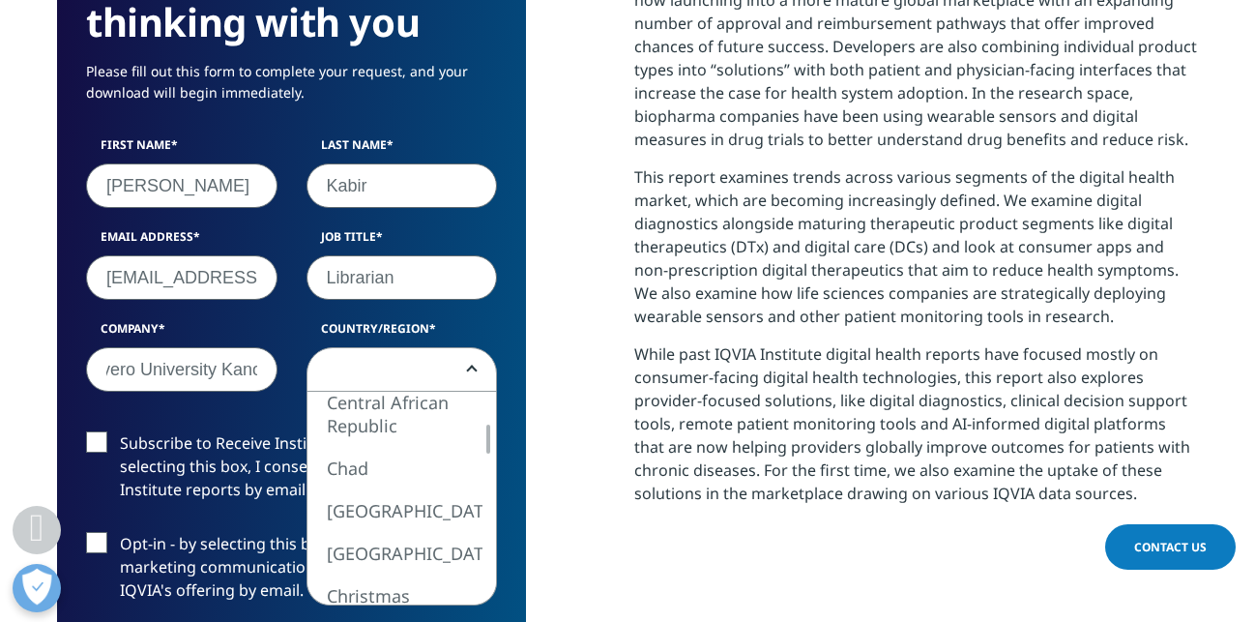
click at [489, 534] on div at bounding box center [488, 498] width 15 height 213
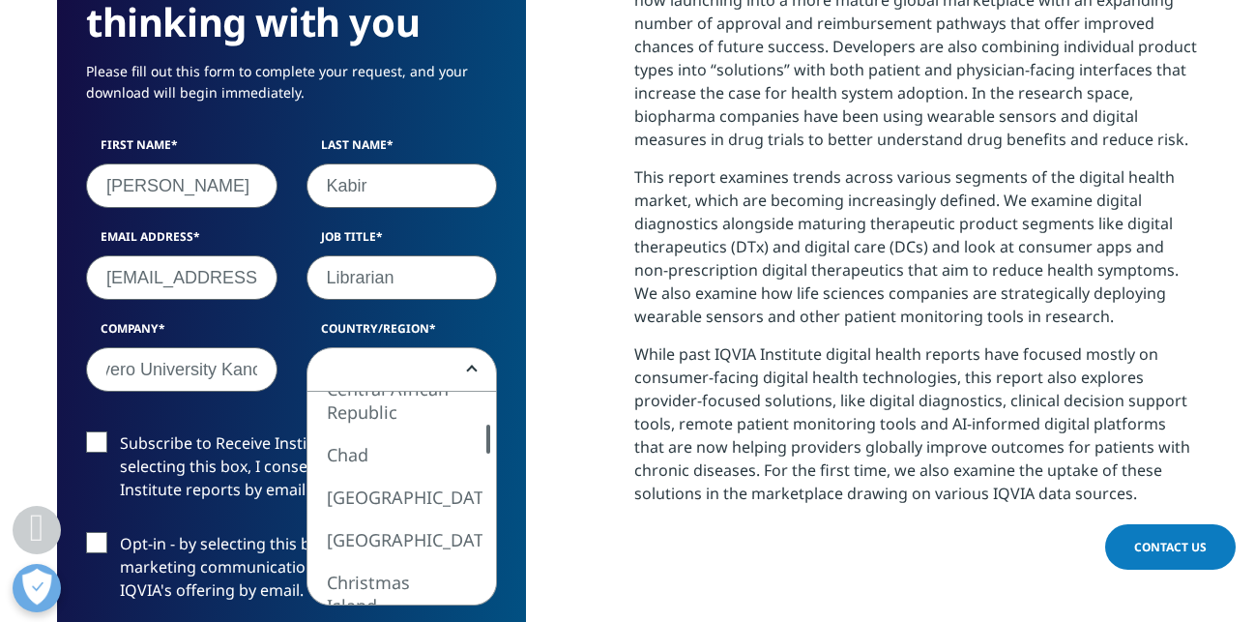
click at [489, 534] on div at bounding box center [488, 498] width 15 height 213
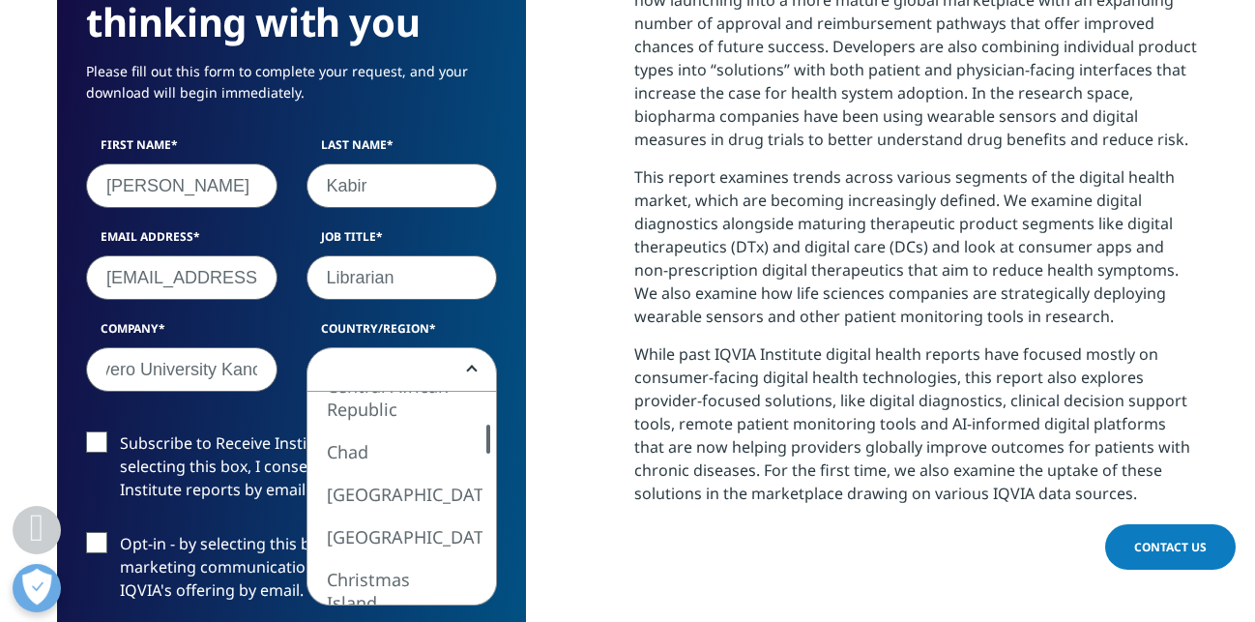
click at [489, 534] on div at bounding box center [488, 498] width 15 height 213
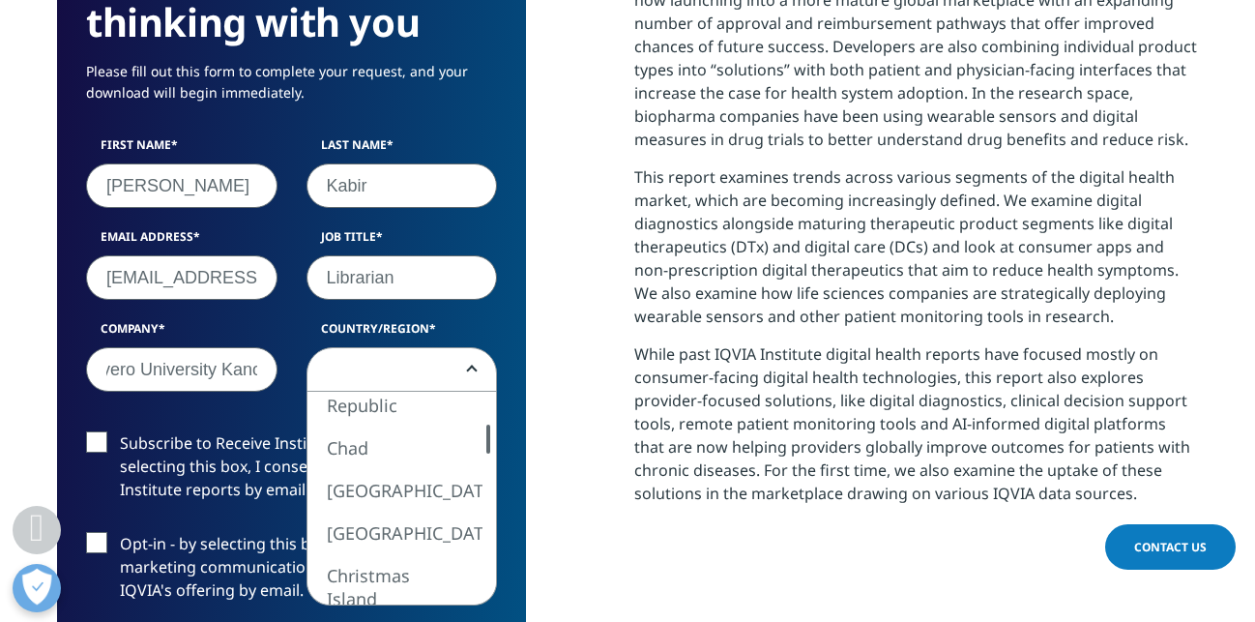
click at [489, 534] on div at bounding box center [488, 498] width 15 height 213
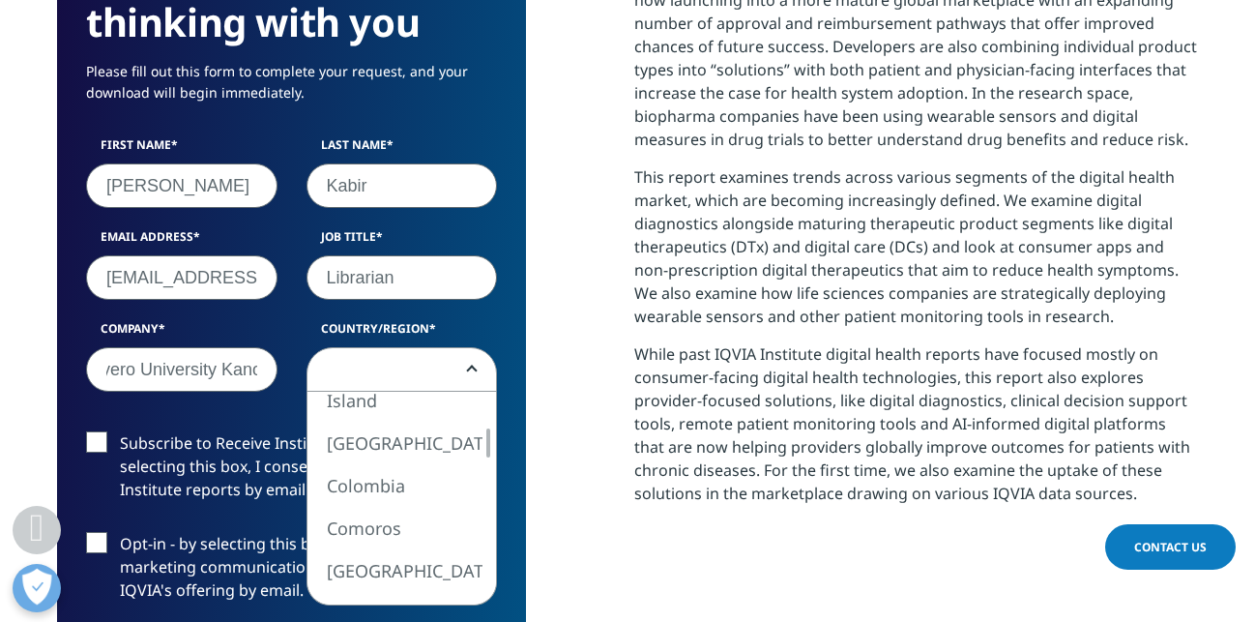
click at [488, 534] on div at bounding box center [488, 498] width 15 height 213
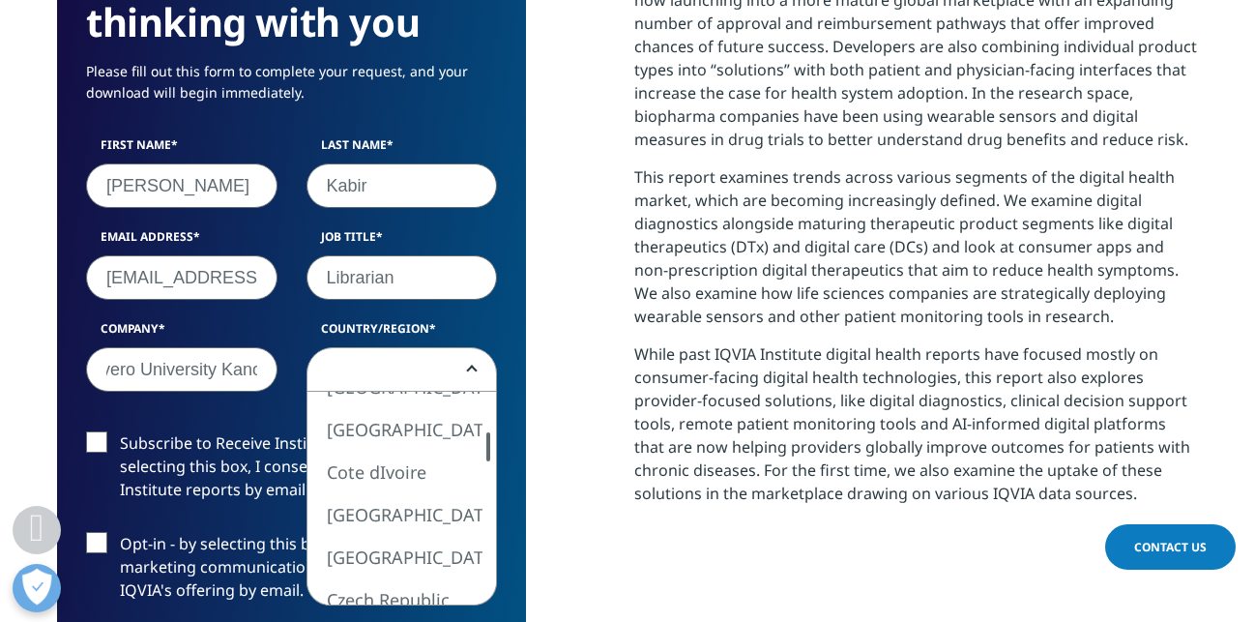
click at [488, 534] on div at bounding box center [488, 498] width 15 height 213
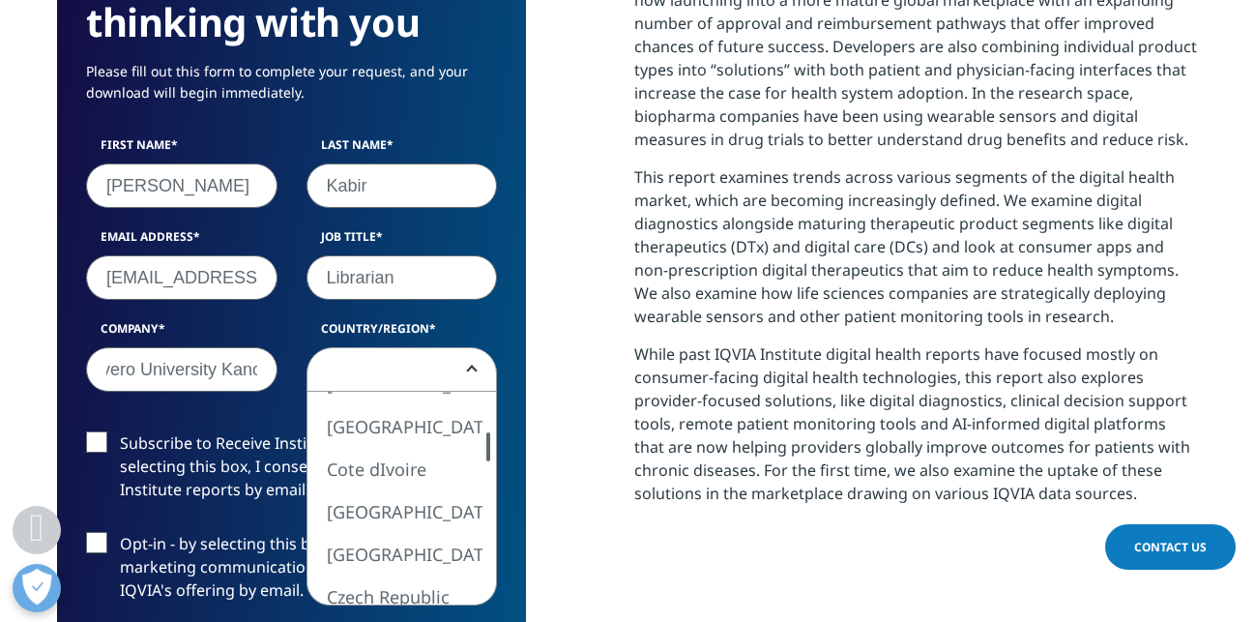
click at [488, 534] on div at bounding box center [488, 498] width 15 height 213
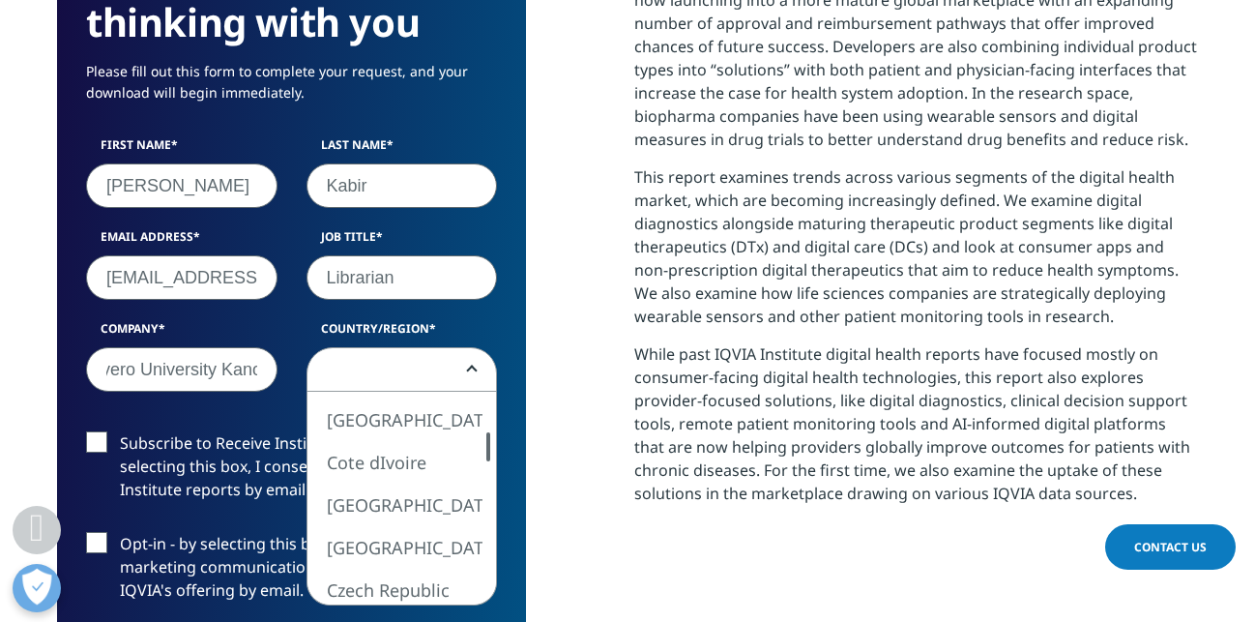
click at [488, 534] on div at bounding box center [488, 498] width 15 height 213
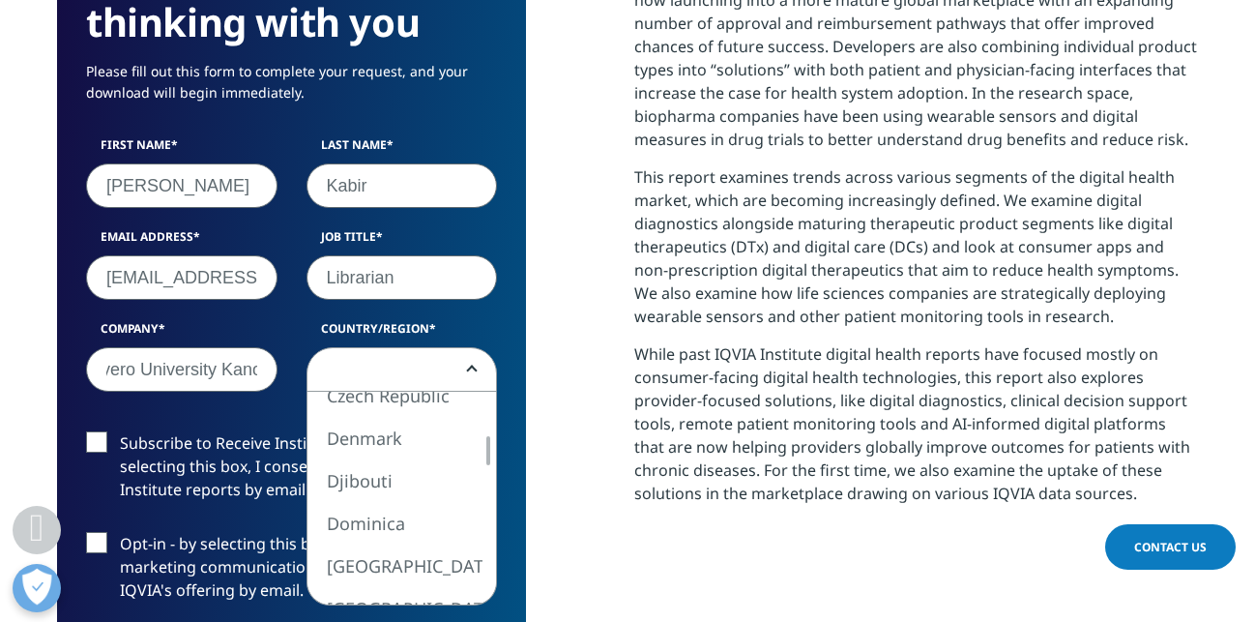
click at [487, 536] on div at bounding box center [488, 498] width 15 height 213
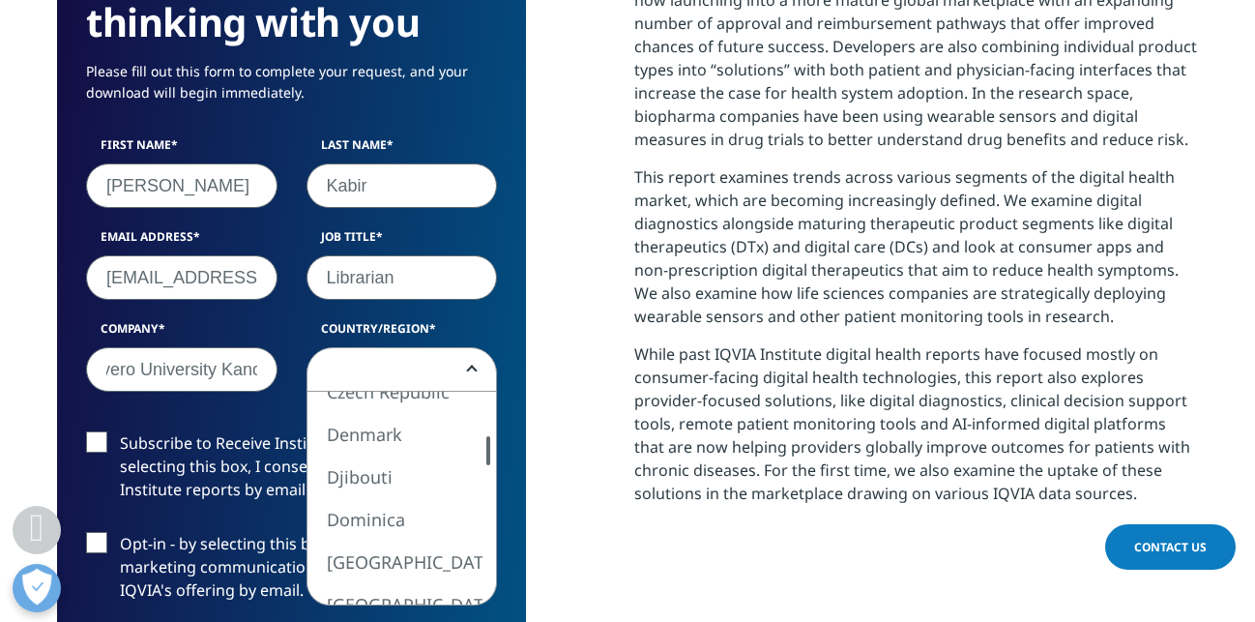
click at [487, 536] on div at bounding box center [488, 498] width 15 height 213
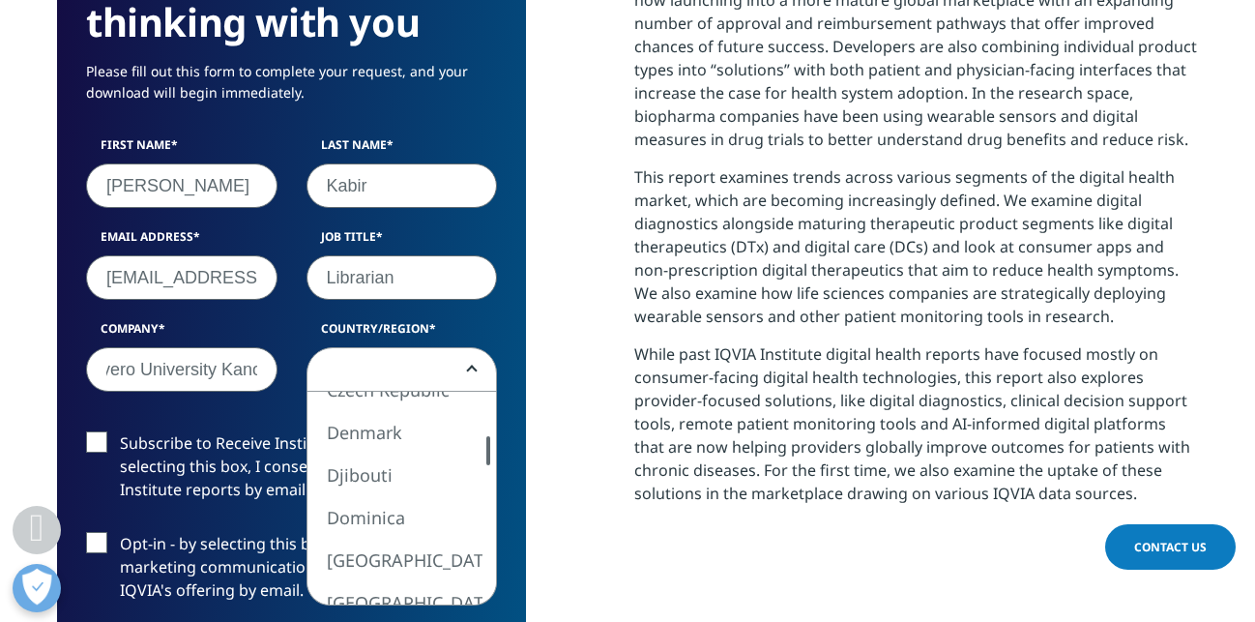
click at [487, 536] on div at bounding box center [488, 498] width 15 height 213
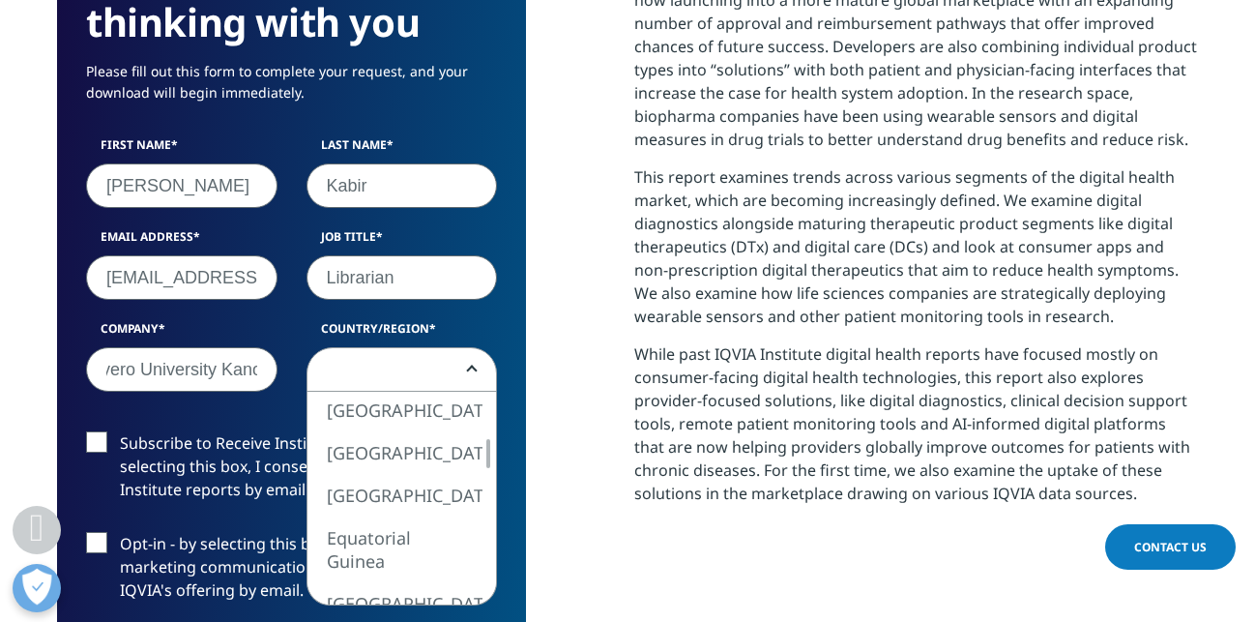
click at [491, 537] on div at bounding box center [488, 498] width 15 height 213
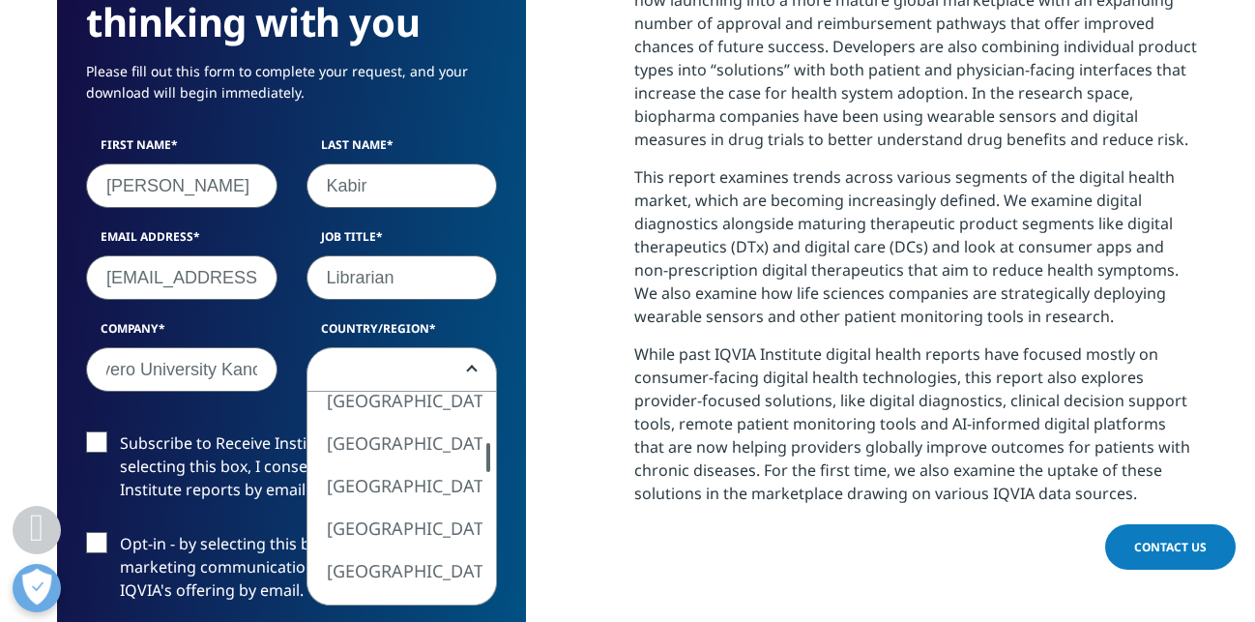
click at [491, 537] on div at bounding box center [488, 498] width 15 height 213
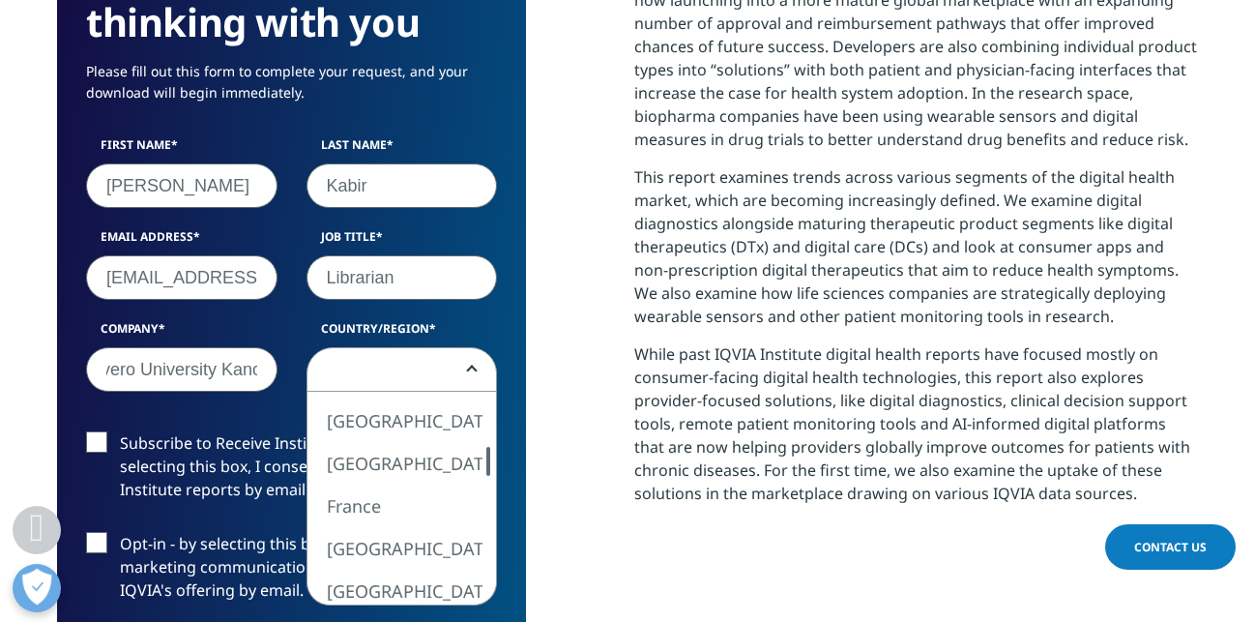
click at [492, 537] on div at bounding box center [488, 498] width 15 height 213
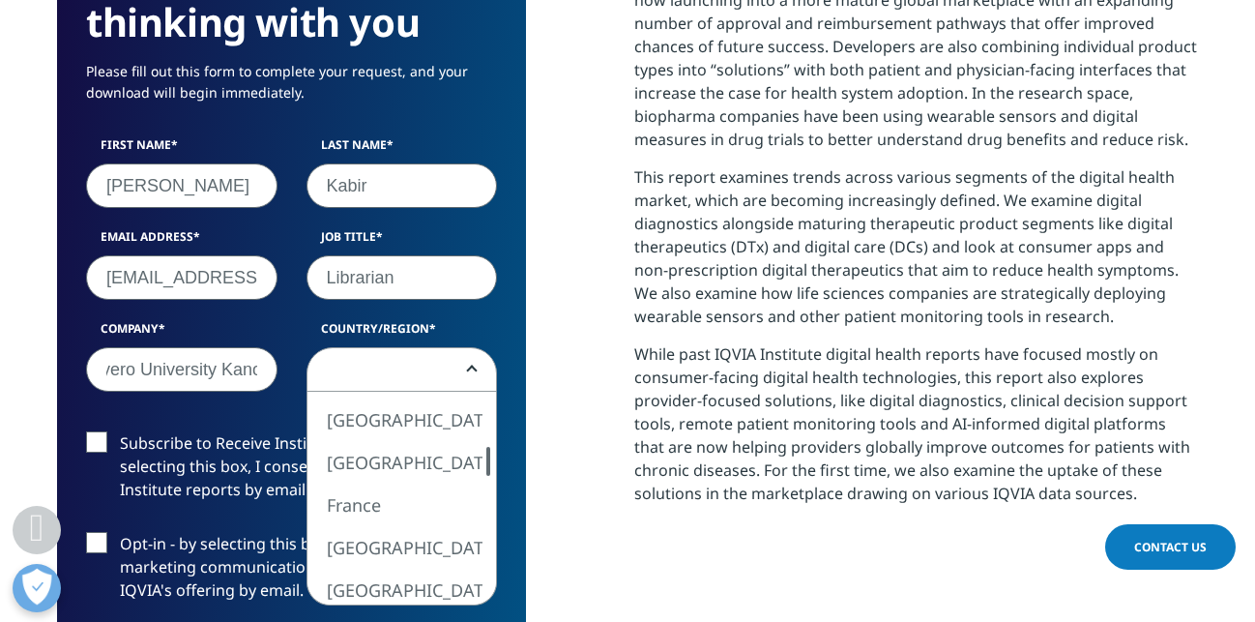
click at [492, 537] on div at bounding box center [488, 498] width 15 height 213
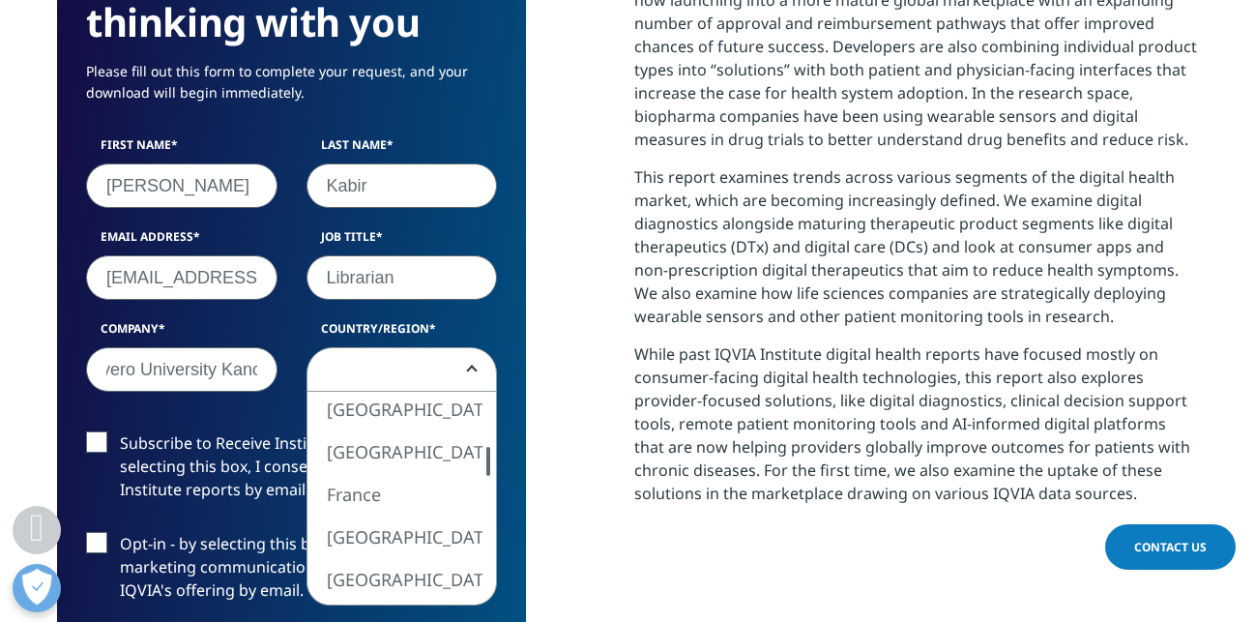
click at [492, 537] on div at bounding box center [488, 498] width 15 height 213
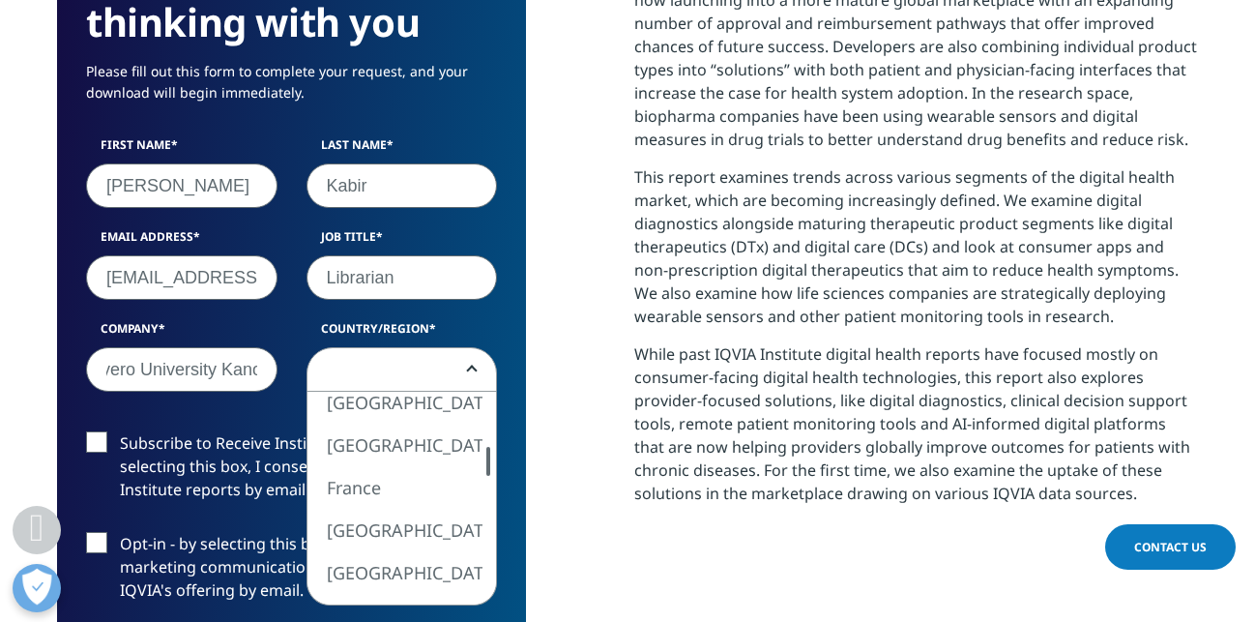
click at [492, 537] on div at bounding box center [488, 498] width 15 height 213
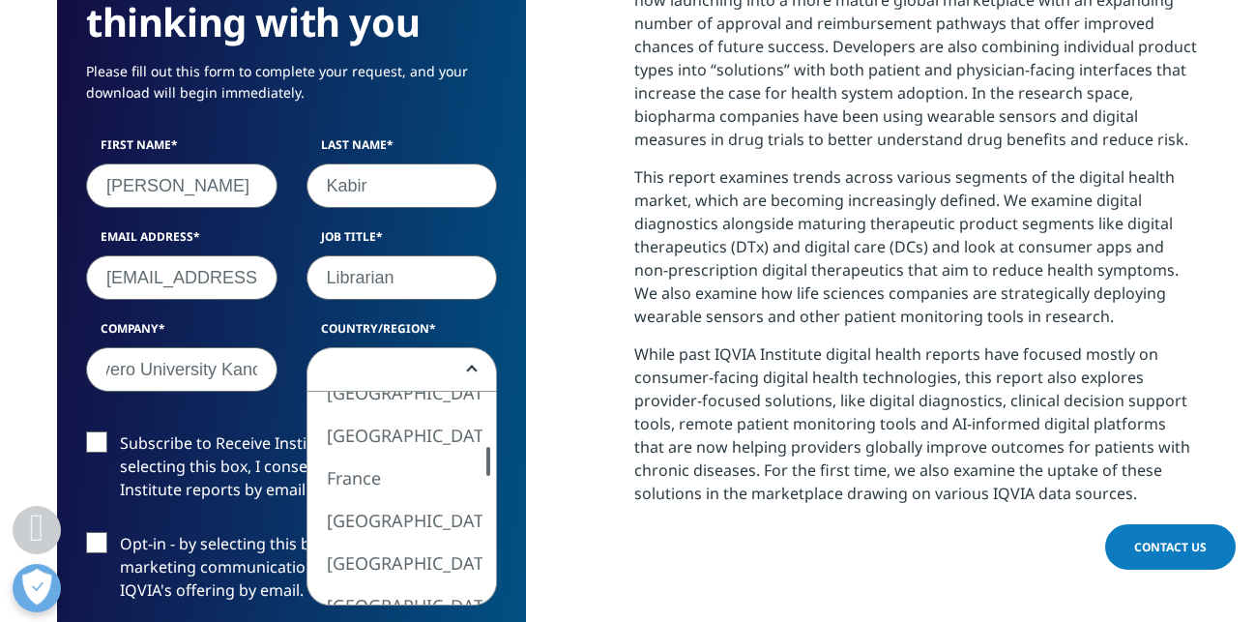
click at [492, 537] on div at bounding box center [488, 498] width 15 height 213
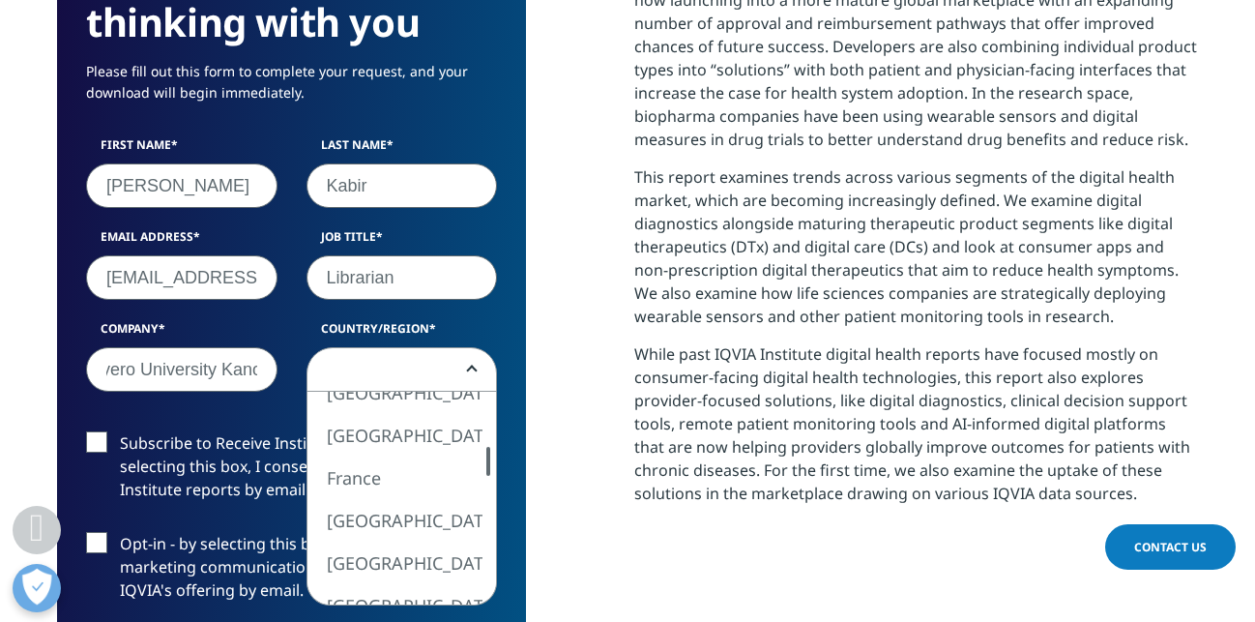
click at [492, 537] on div at bounding box center [488, 498] width 15 height 213
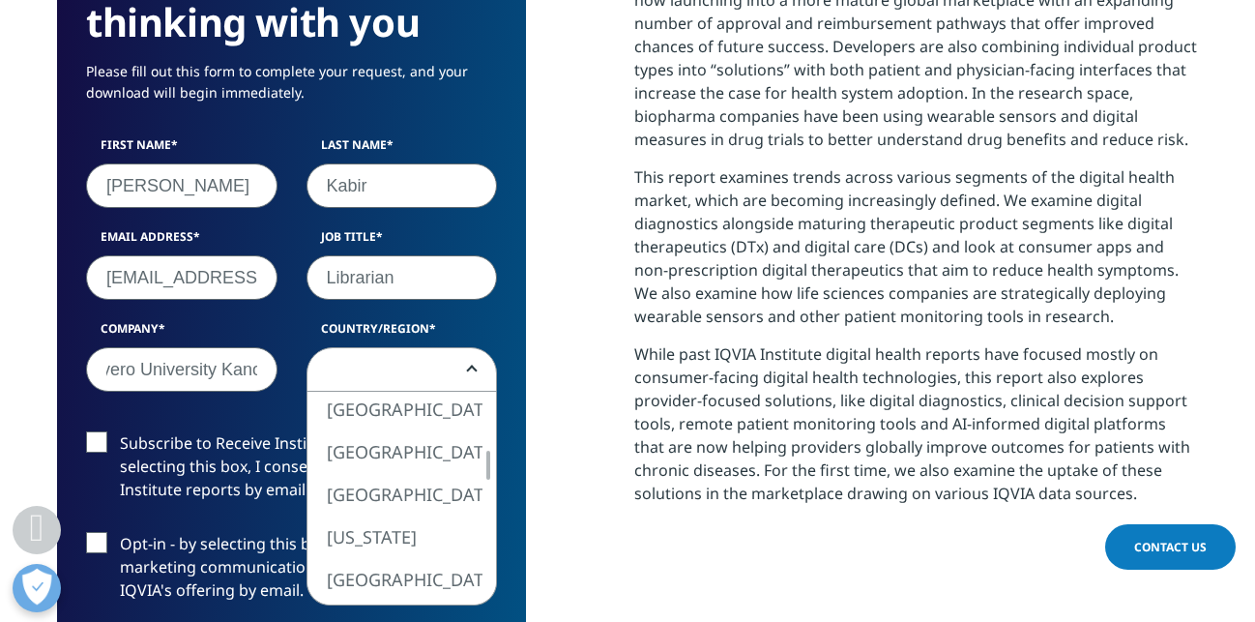
click at [494, 538] on div at bounding box center [488, 498] width 15 height 213
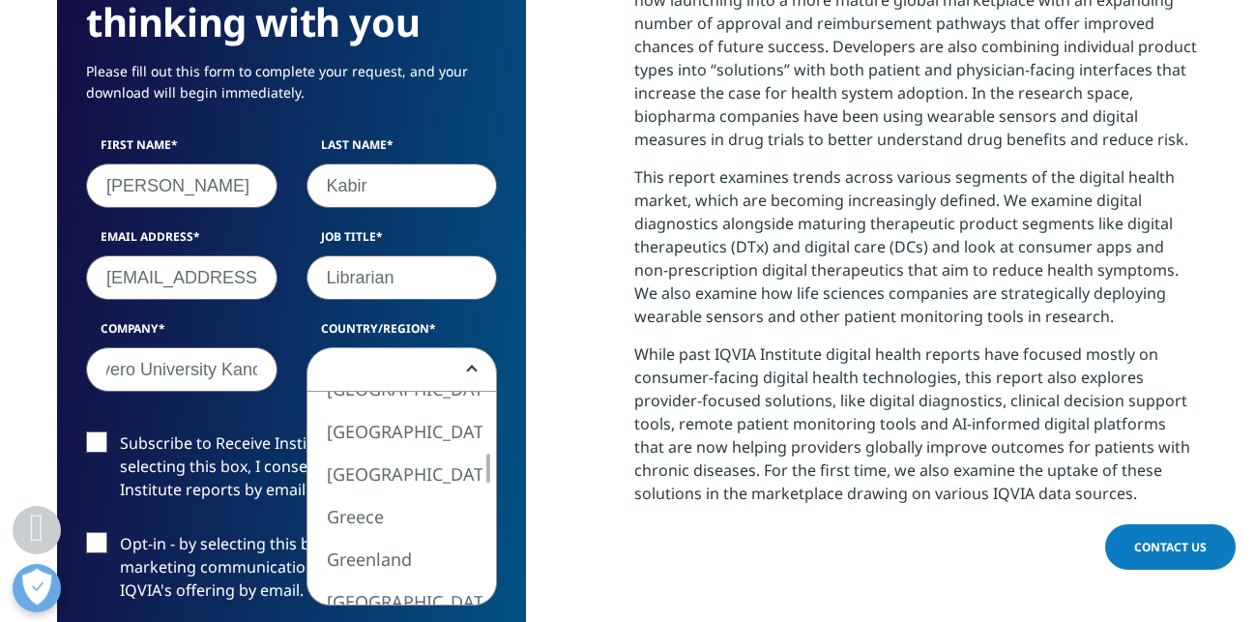
click at [494, 538] on div at bounding box center [488, 498] width 15 height 213
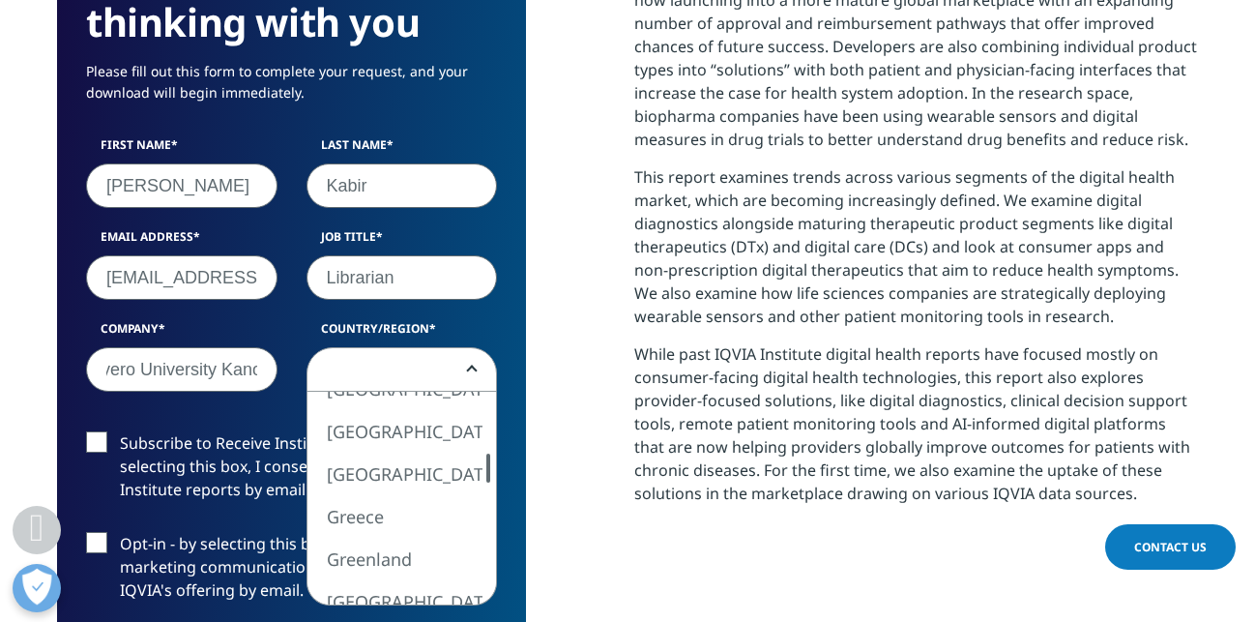
click at [494, 538] on div at bounding box center [488, 498] width 15 height 213
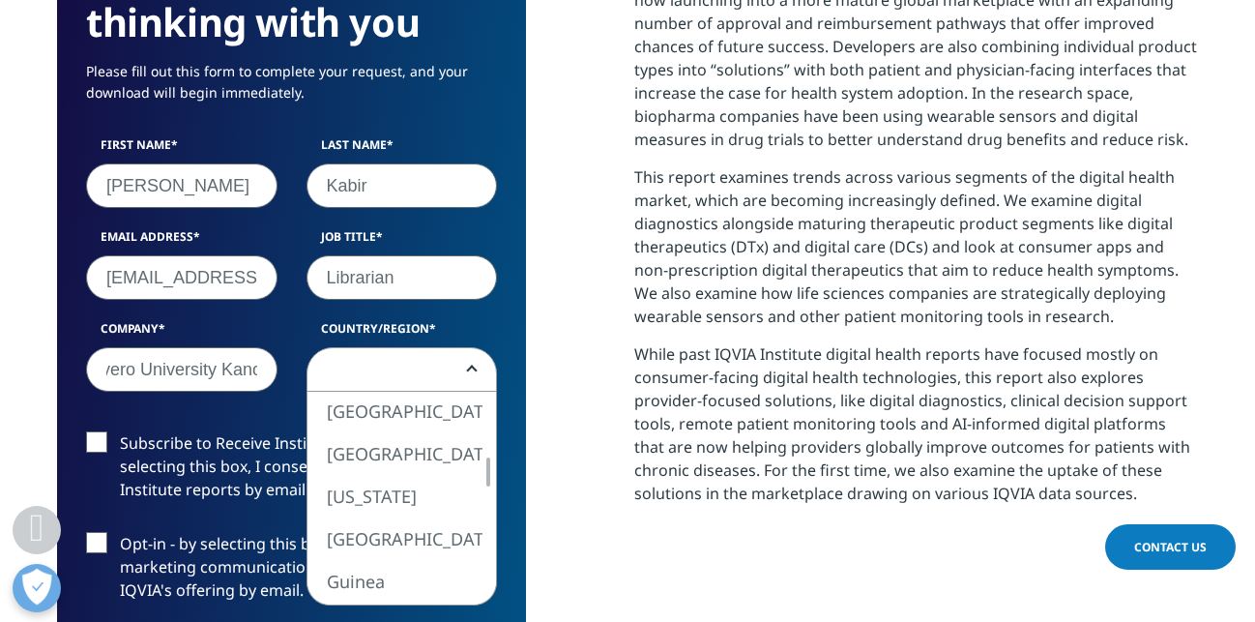
click at [493, 538] on div at bounding box center [488, 498] width 15 height 213
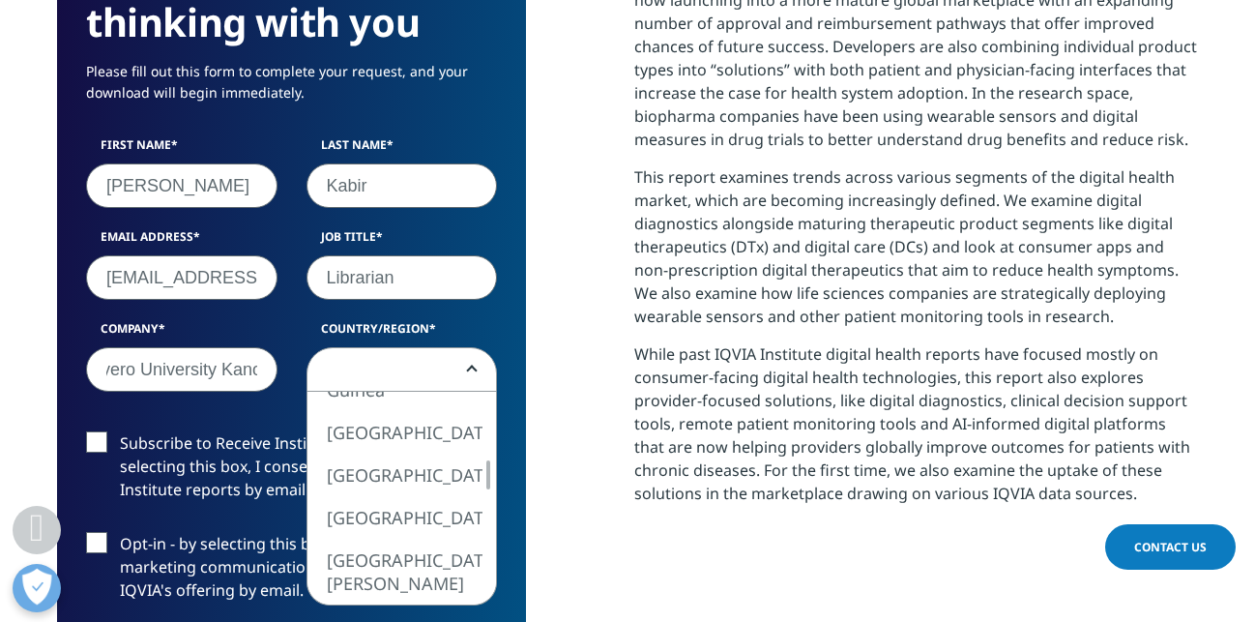
click at [494, 538] on div at bounding box center [488, 498] width 15 height 213
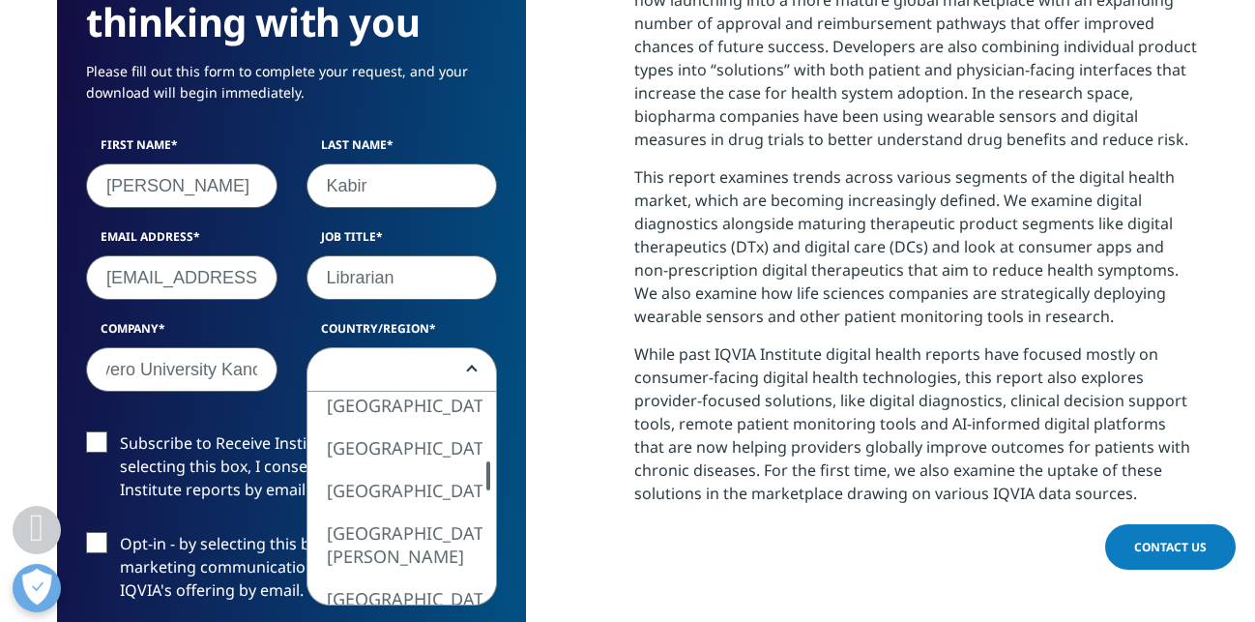
click at [494, 538] on div at bounding box center [488, 498] width 15 height 213
click at [495, 538] on div at bounding box center [488, 498] width 15 height 213
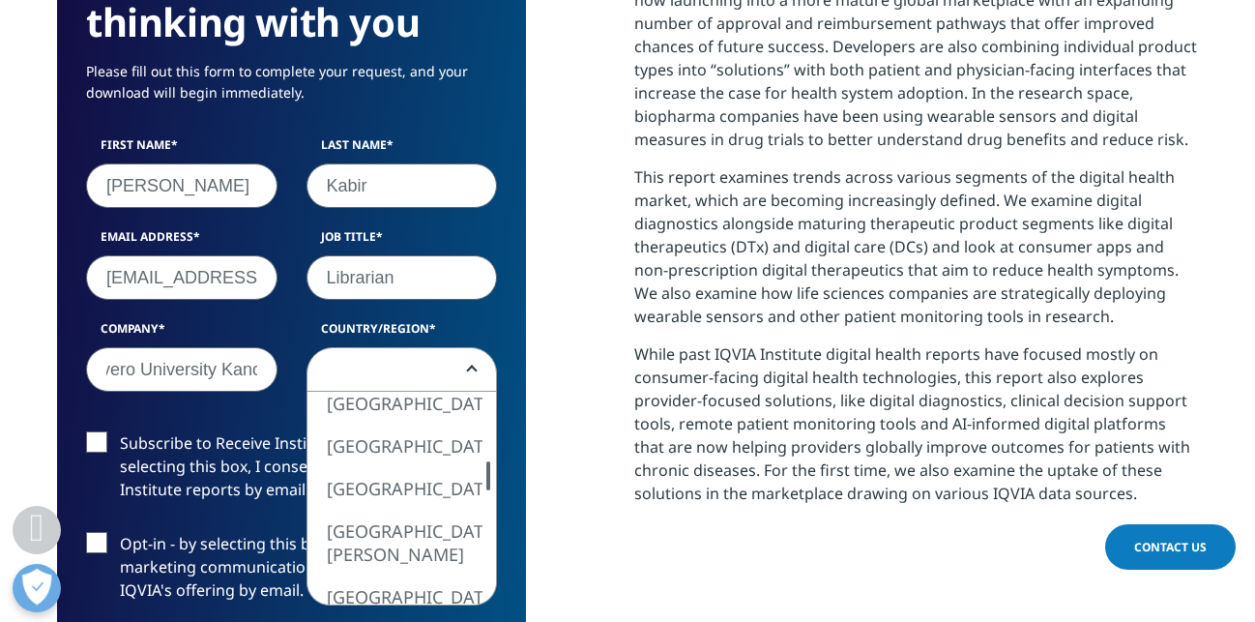
click at [495, 538] on div at bounding box center [488, 498] width 15 height 213
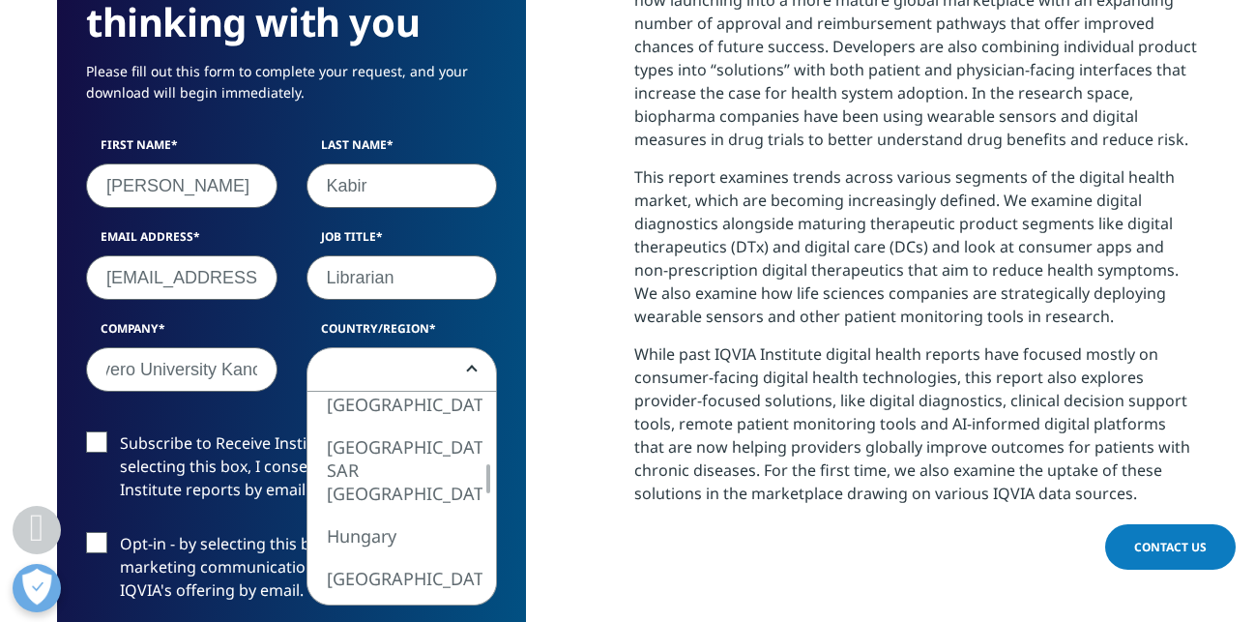
click at [492, 545] on div at bounding box center [488, 498] width 15 height 213
click at [493, 545] on div at bounding box center [488, 498] width 15 height 213
click at [494, 545] on div at bounding box center [488, 498] width 15 height 213
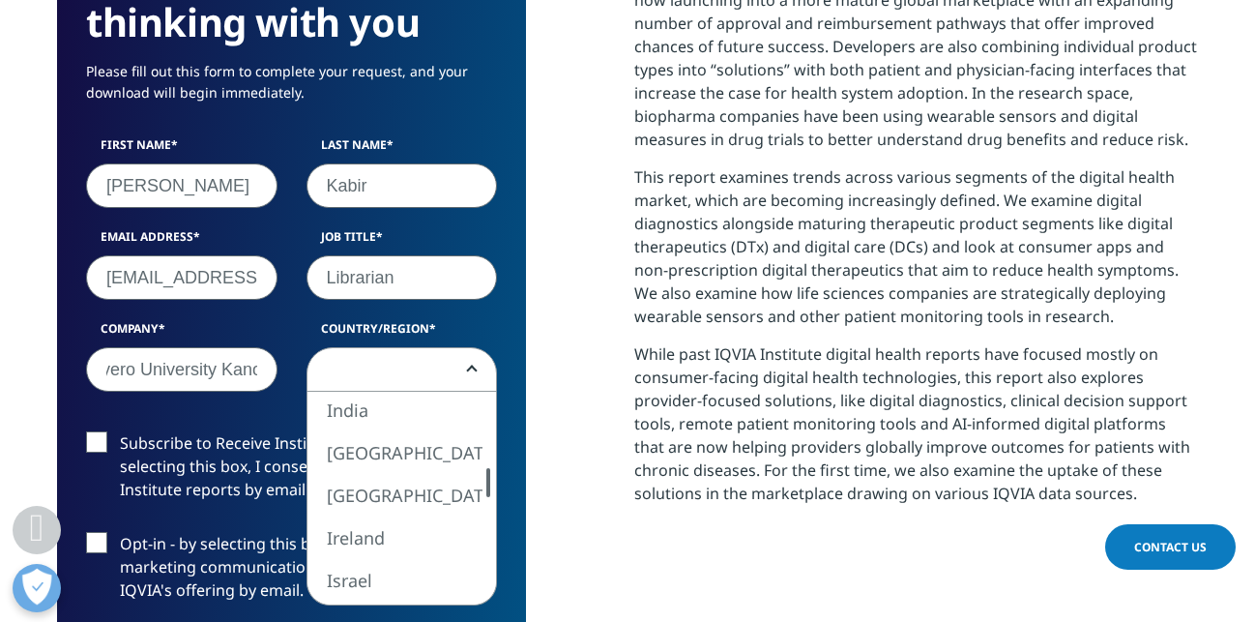
click at [494, 545] on div at bounding box center [488, 498] width 15 height 213
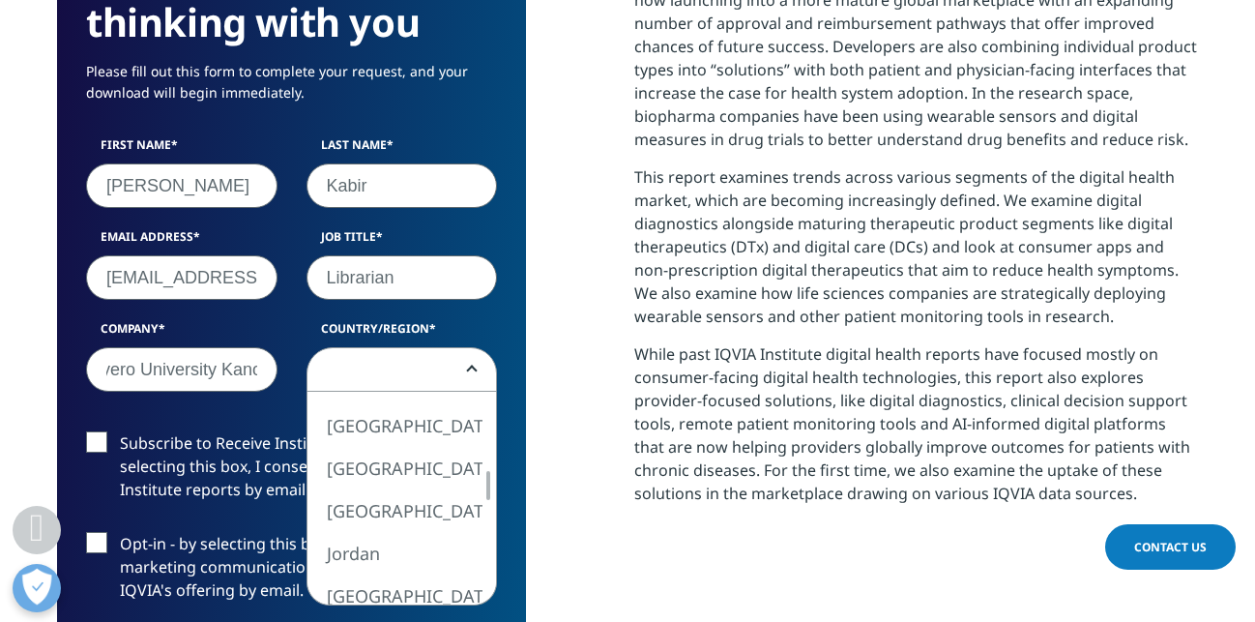
click at [493, 544] on div at bounding box center [488, 498] width 15 height 213
select select "[GEOGRAPHIC_DATA]"
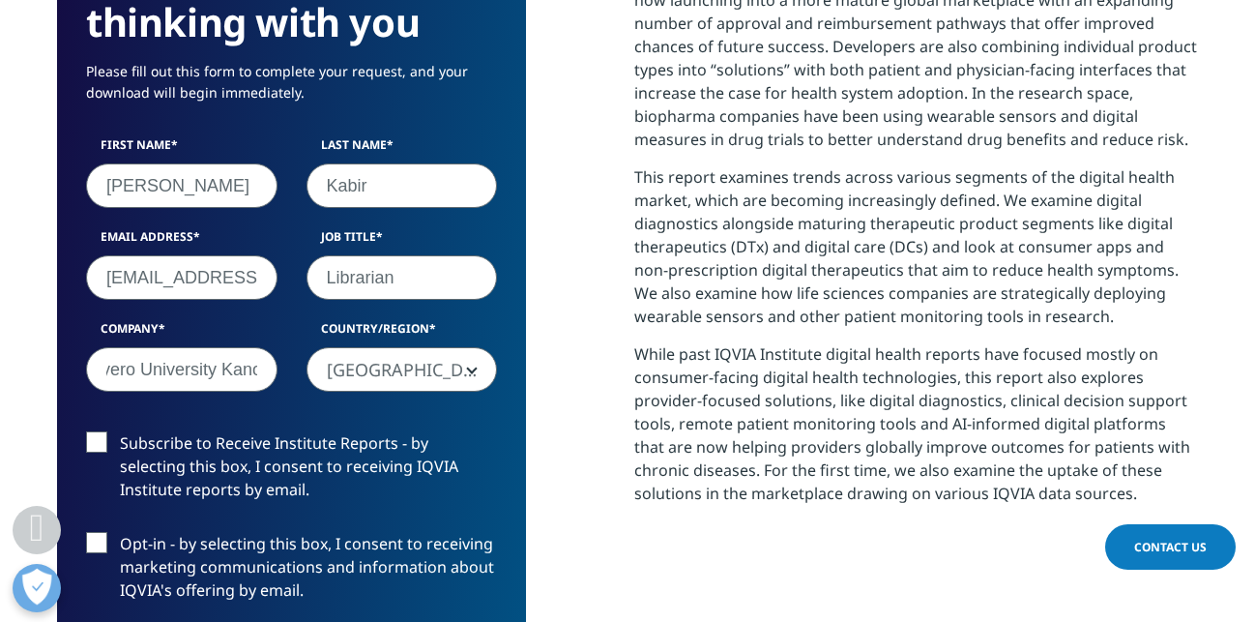
click at [105, 438] on label "Subscribe to Receive Institute Reports - by selecting this box, I consent to re…" at bounding box center [291, 471] width 411 height 80
click at [120, 431] on input "Subscribe to Receive Institute Reports - by selecting this box, I consent to re…" at bounding box center [120, 431] width 0 height 0
click at [100, 537] on label "Opt-in - by selecting this box, I consent to receiving marketing communications…" at bounding box center [291, 572] width 411 height 80
click at [120, 532] on input "Opt-in - by selecting this box, I consent to receiving marketing communications…" at bounding box center [120, 532] width 0 height 0
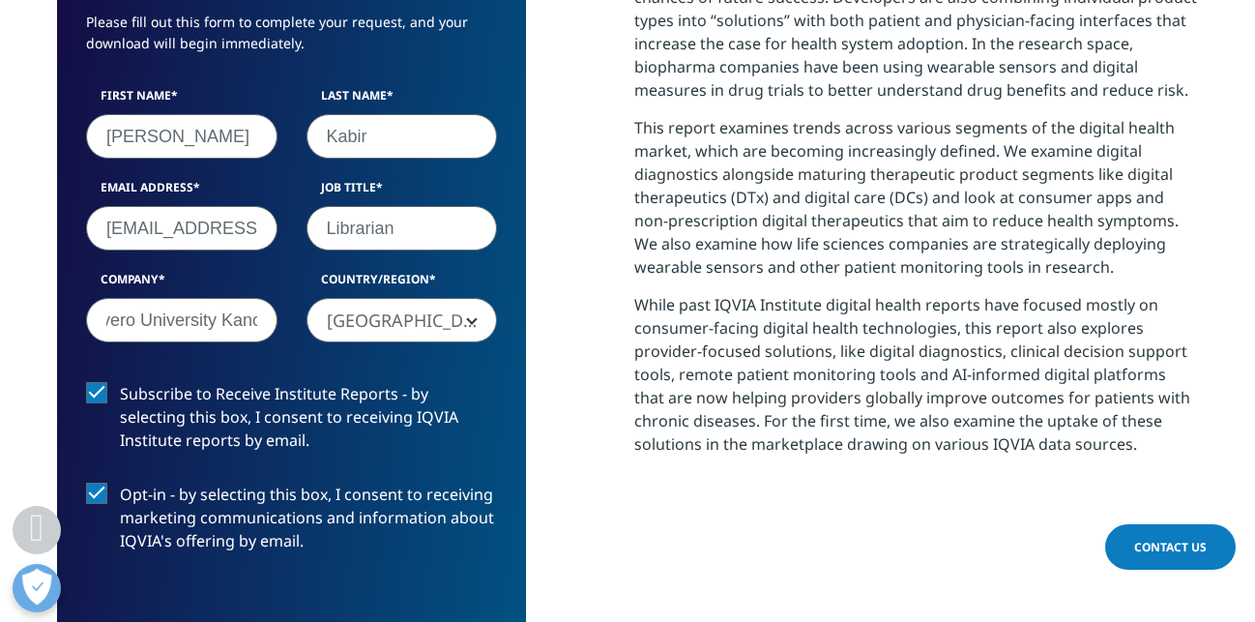
scroll to position [1219, 0]
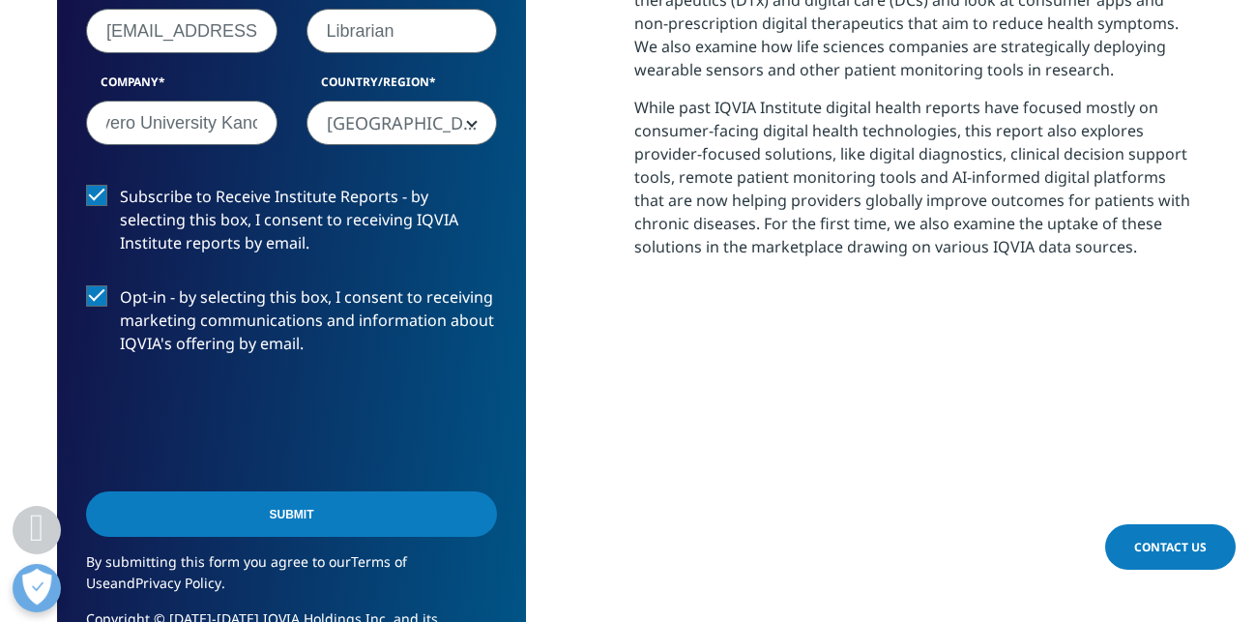
click at [343, 507] on input "Submit" at bounding box center [291, 513] width 411 height 45
click at [343, 165] on div "First Name [PERSON_NAME] Last Name [GEOGRAPHIC_DATA] Email Address [EMAIL_ADDRE…" at bounding box center [292, 28] width 440 height 276
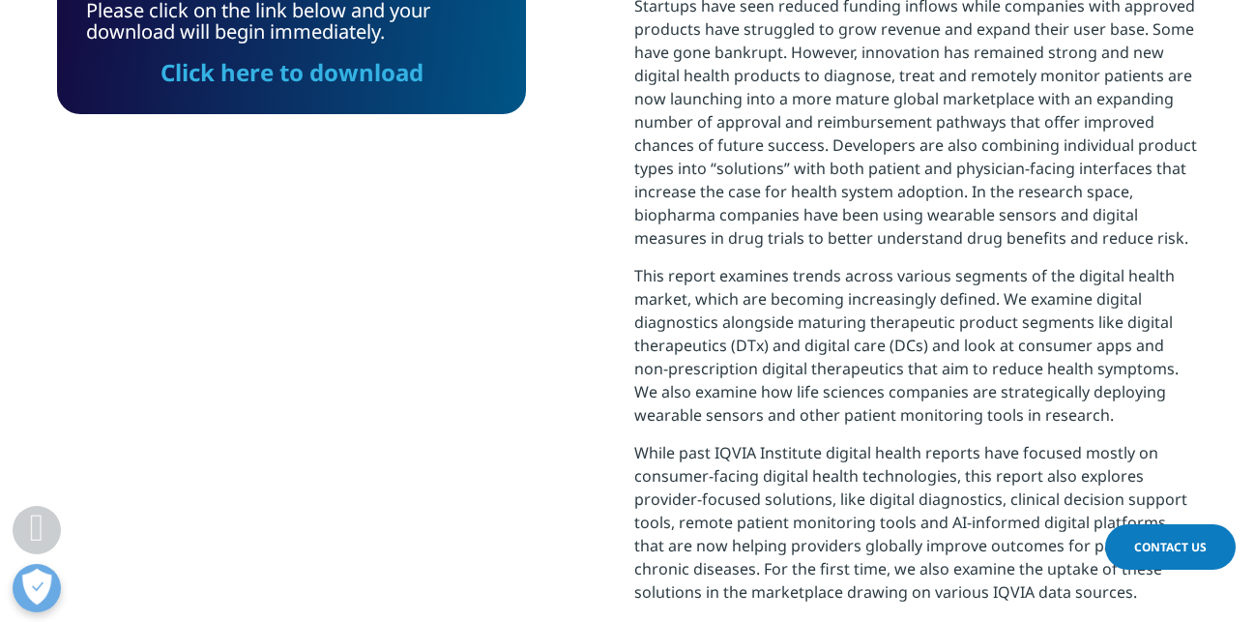
scroll to position [695, 1141]
click at [256, 73] on link "Click here to download" at bounding box center [292, 72] width 263 height 32
